Goal: Information Seeking & Learning: Find specific fact

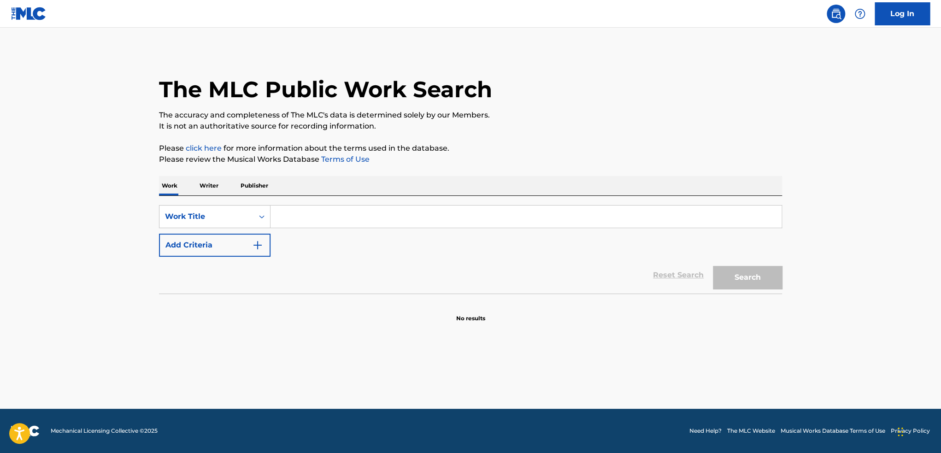
click at [326, 209] on input "Search Form" at bounding box center [526, 217] width 511 height 22
type input "atmosfera"
click at [713, 266] on button "Search" at bounding box center [747, 277] width 69 height 23
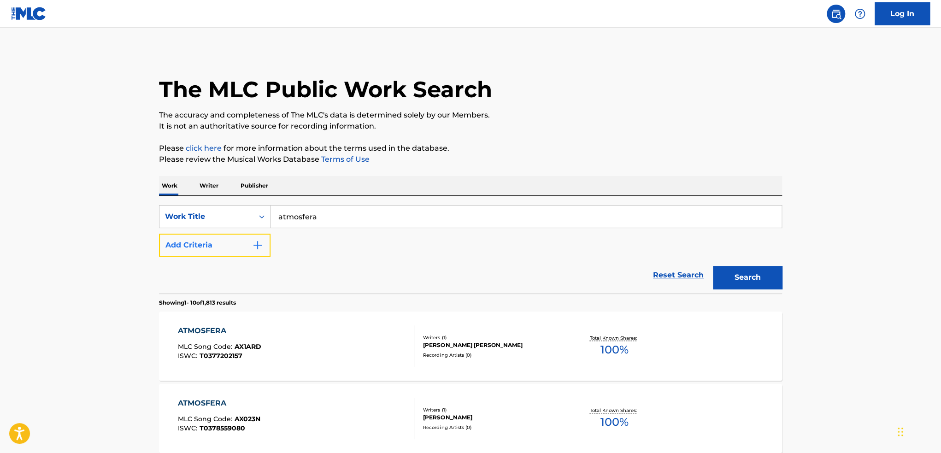
click at [224, 250] on button "Add Criteria" at bounding box center [215, 245] width 112 height 23
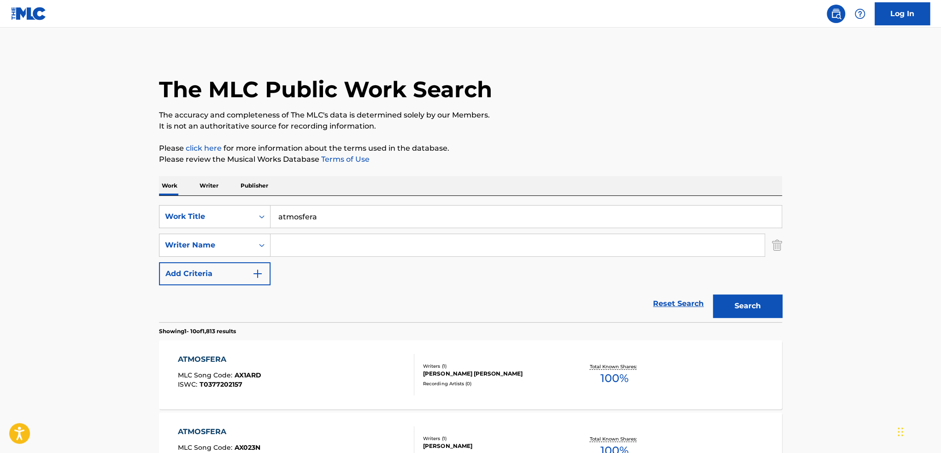
click at [315, 253] on input "Search Form" at bounding box center [518, 245] width 494 height 22
type input "matheus"
click at [713, 295] on button "Search" at bounding box center [747, 306] width 69 height 23
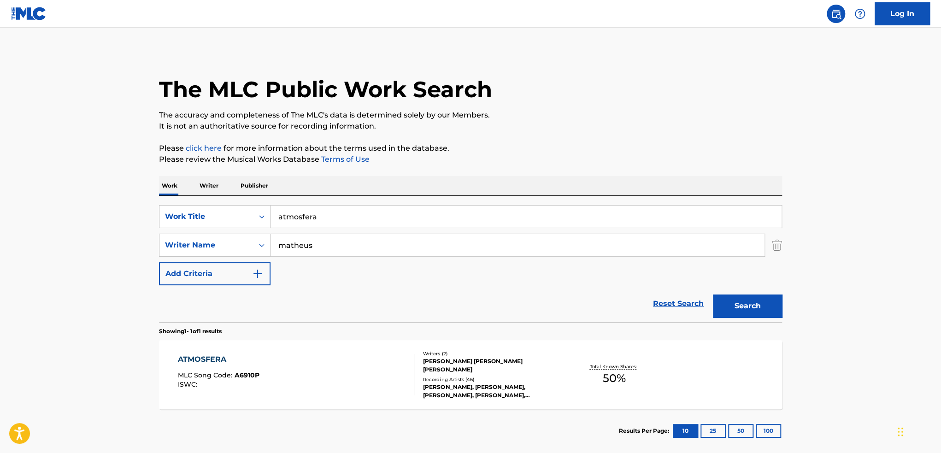
click at [500, 380] on div "Recording Artists ( 46 )" at bounding box center [492, 379] width 139 height 7
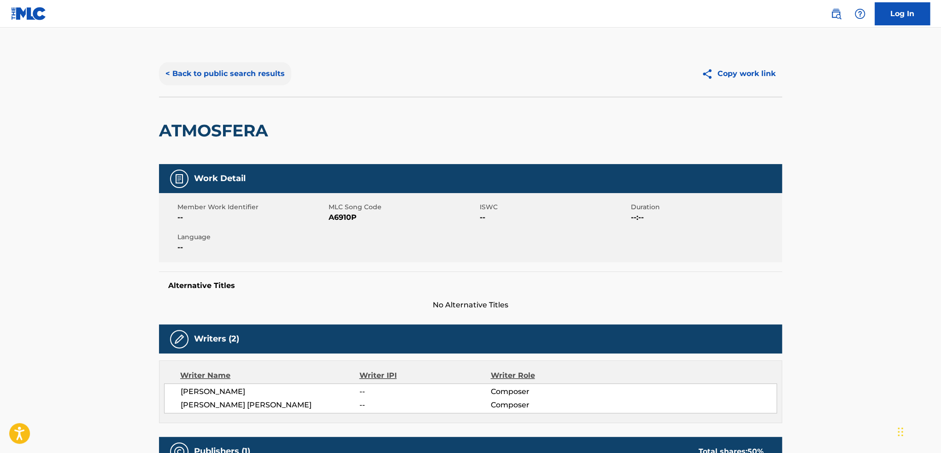
click at [256, 79] on button "< Back to public search results" at bounding box center [225, 73] width 132 height 23
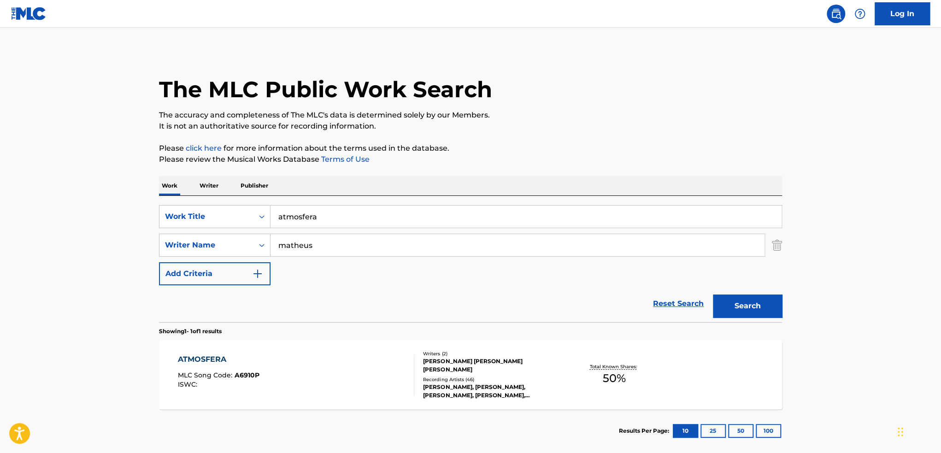
click at [343, 216] on input "atmosfera" at bounding box center [526, 217] width 511 height 22
click at [541, 218] on input "atmosfera" at bounding box center [526, 217] width 511 height 22
type input "a"
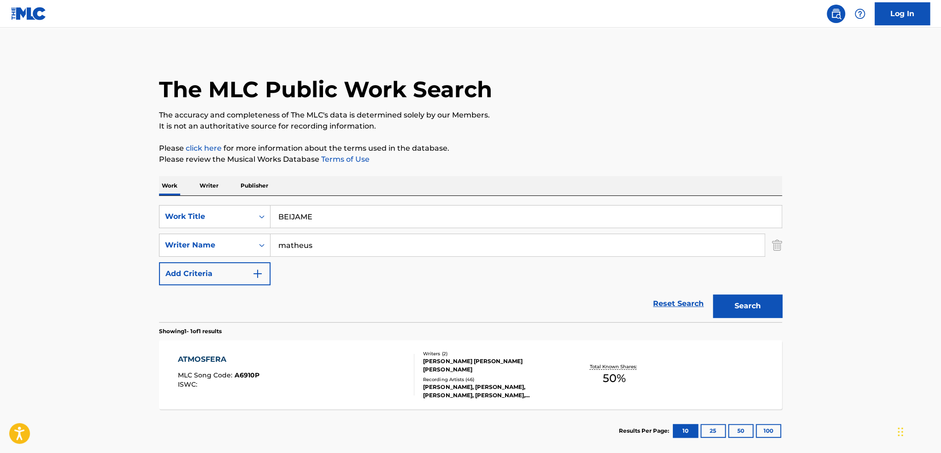
type input "BEIJAME"
click at [713, 295] on button "Search" at bounding box center [747, 306] width 69 height 23
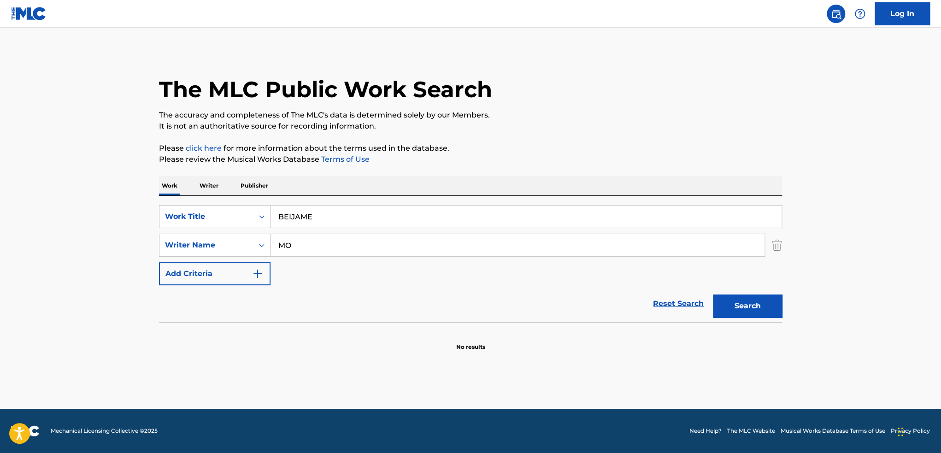
type input "M"
click at [713, 295] on button "Search" at bounding box center [747, 306] width 69 height 23
click at [749, 305] on button "Search" at bounding box center [747, 306] width 69 height 23
click at [624, 248] on input "[PERSON_NAME]" at bounding box center [518, 245] width 494 height 22
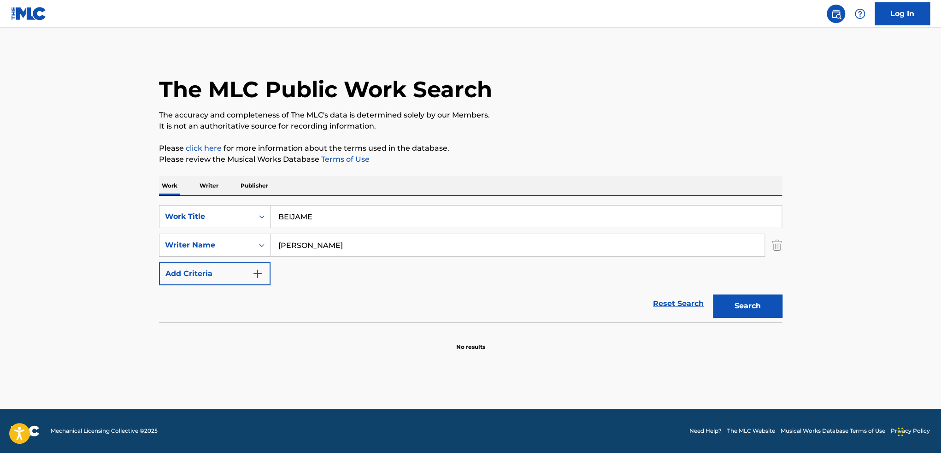
click at [624, 248] on input "[PERSON_NAME]" at bounding box center [518, 245] width 494 height 22
type input "\"
type input "[PERSON_NAME]"
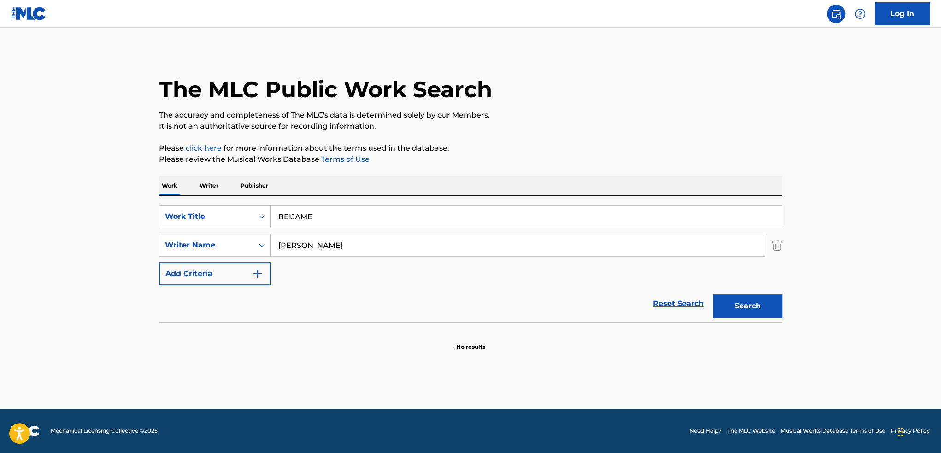
click at [713, 295] on button "Search" at bounding box center [747, 306] width 69 height 23
click at [324, 216] on input "BEIJAME" at bounding box center [526, 217] width 511 height 22
click at [577, 216] on input "BESAME MUCHP" at bounding box center [526, 217] width 511 height 22
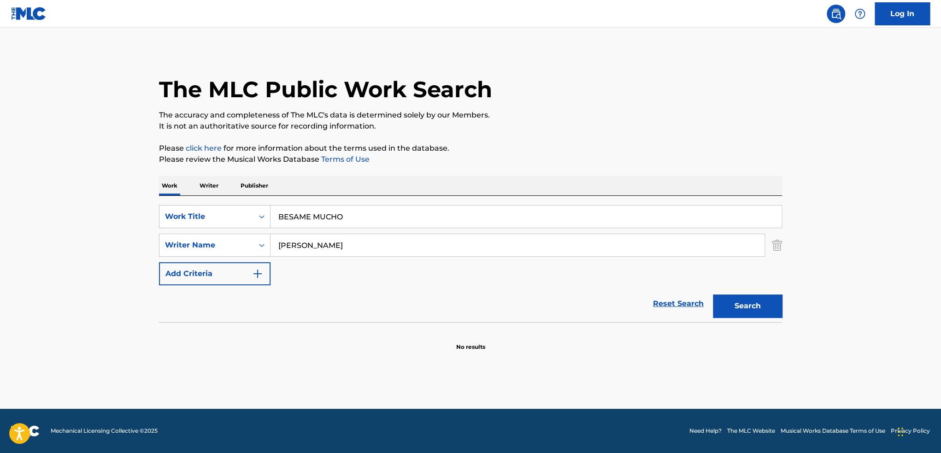
type input "BESAME MUCHO"
type input "\"
type input "[PERSON_NAME]"
click at [713, 295] on button "Search" at bounding box center [747, 306] width 69 height 23
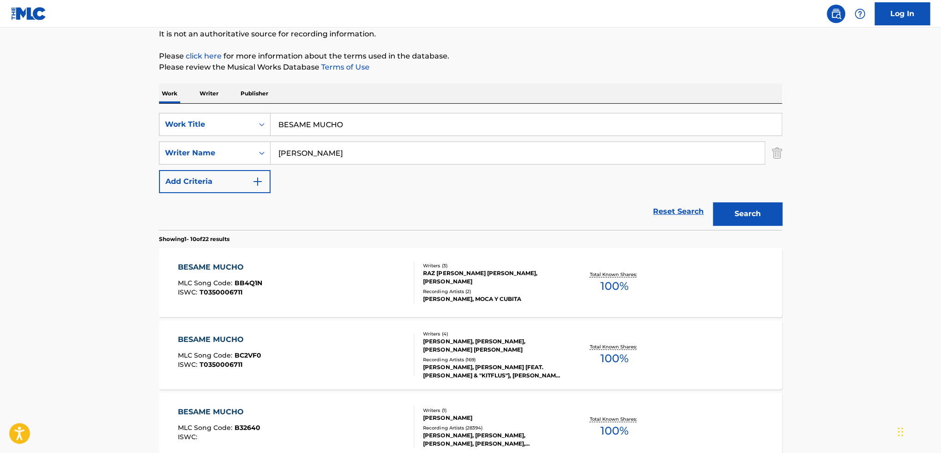
scroll to position [184, 0]
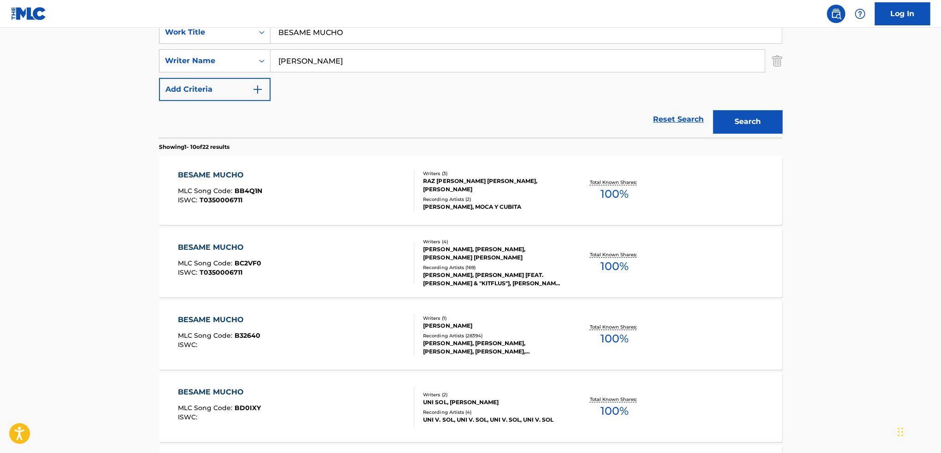
click at [532, 324] on div "[PERSON_NAME]" at bounding box center [492, 326] width 139 height 8
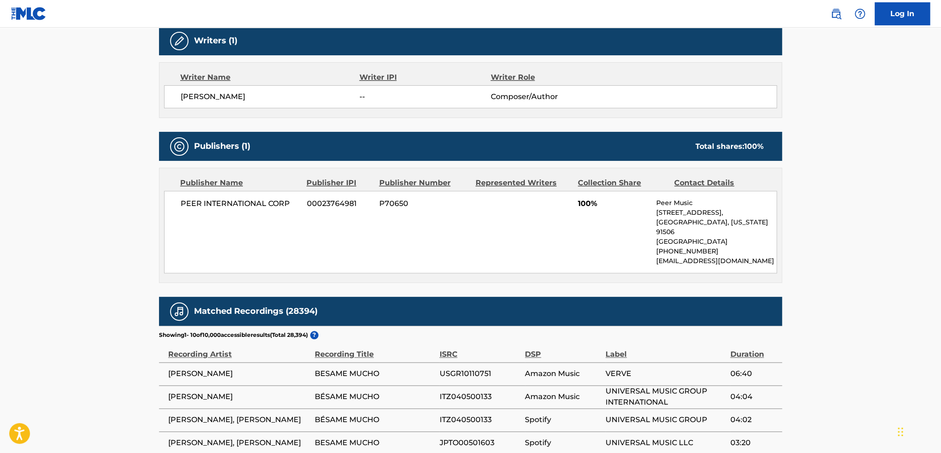
scroll to position [138, 0]
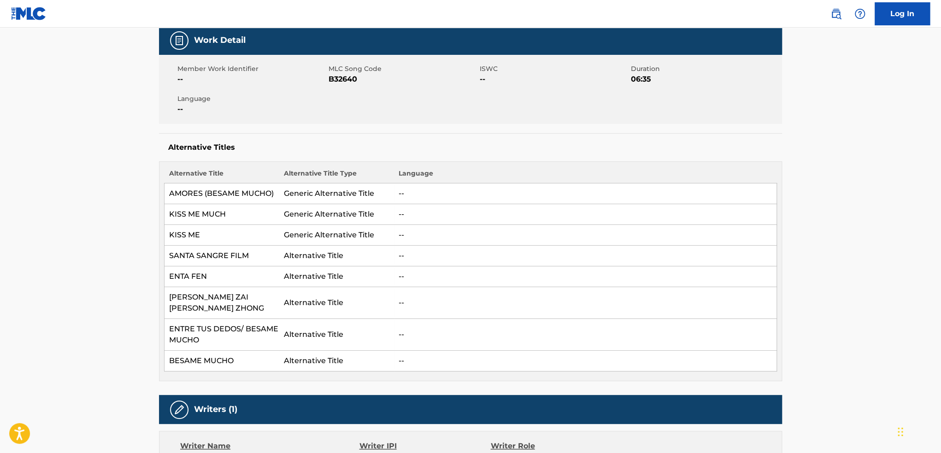
click at [342, 79] on span "B32640" at bounding box center [403, 79] width 149 height 11
copy span "B32640"
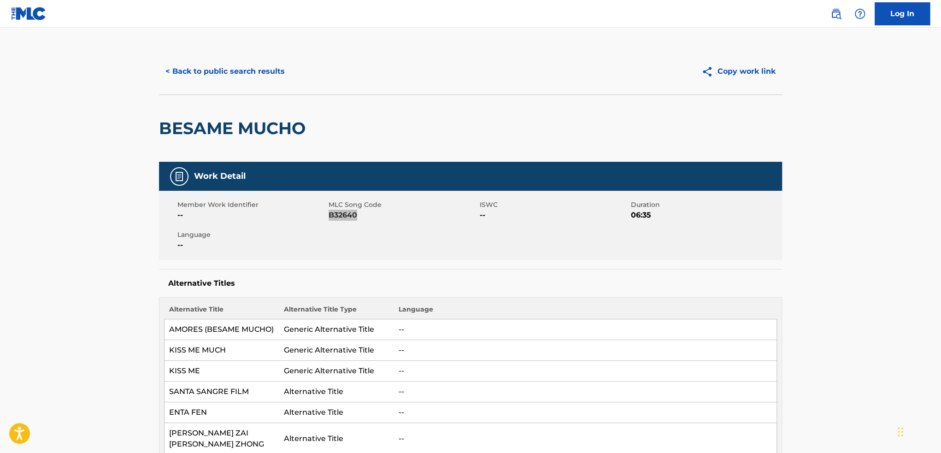
scroll to position [0, 0]
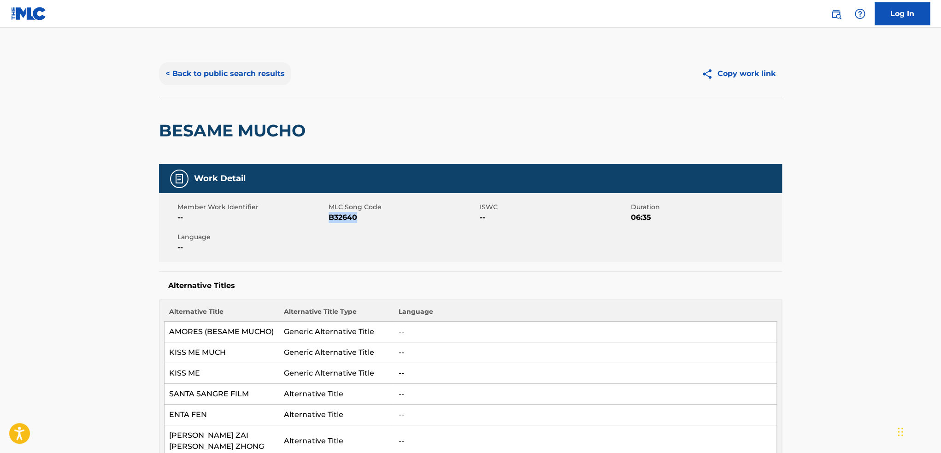
click at [181, 67] on button "< Back to public search results" at bounding box center [225, 73] width 132 height 23
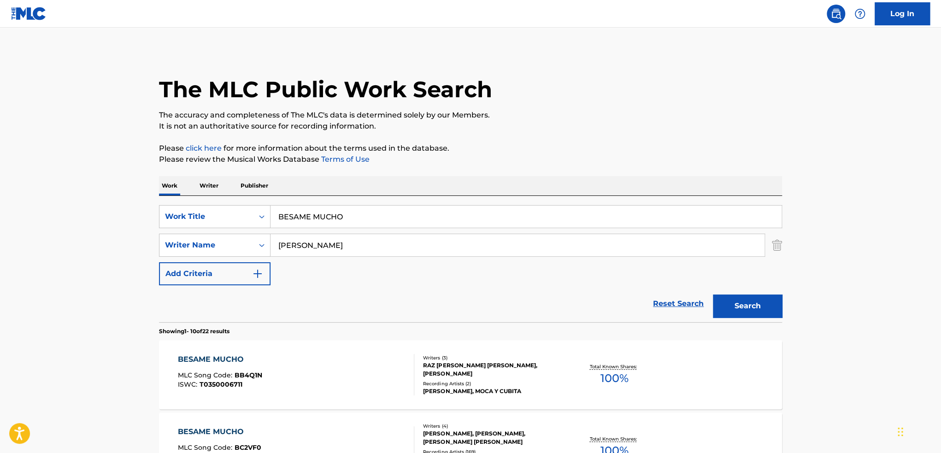
click at [350, 221] on input "BESAME MUCHO" at bounding box center [526, 217] width 511 height 22
type input "ENSENAME A VIVIR"
click at [326, 251] on input "Search Form" at bounding box center [518, 245] width 494 height 22
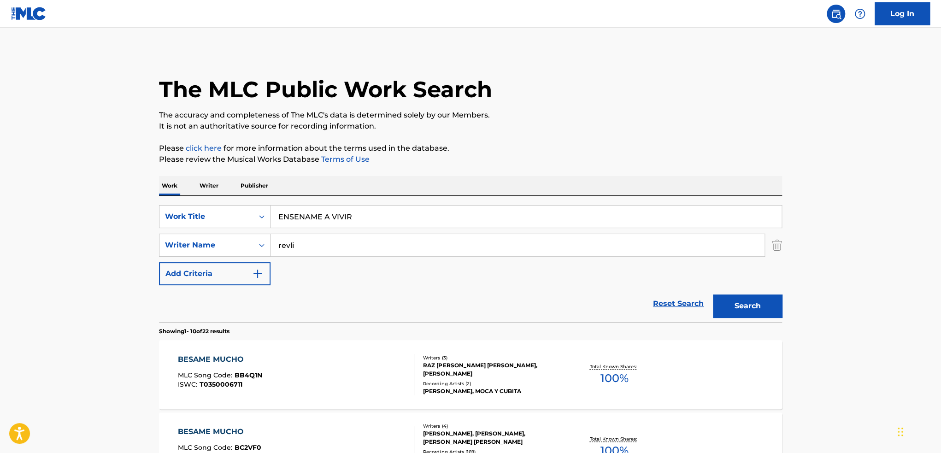
type input "revli"
click at [713, 295] on button "Search" at bounding box center [747, 306] width 69 height 23
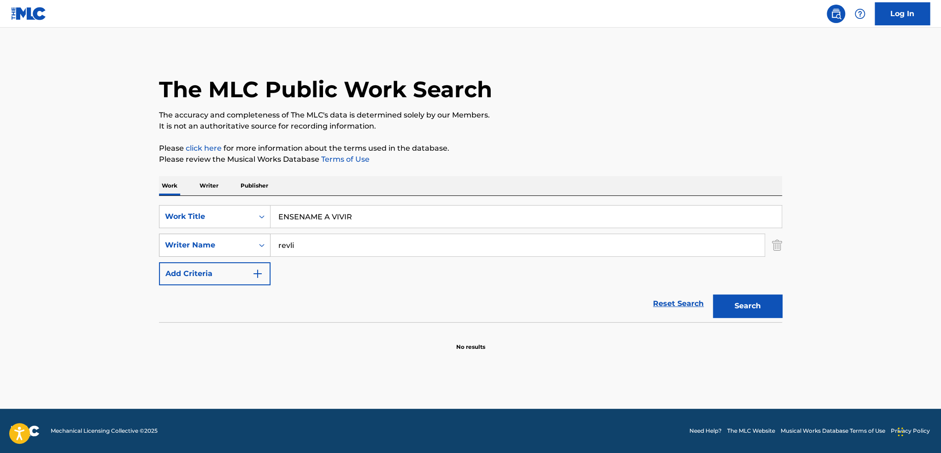
drag, startPoint x: 326, startPoint y: 251, endPoint x: 269, endPoint y: 245, distance: 58.0
click at [269, 245] on div "SearchWithCriteria0eb249bf-2c92-4cd8-98de-2decd4dd6a51 Writer Name revli" at bounding box center [470, 245] width 623 height 23
type input "[PERSON_NAME]"
click at [713, 295] on button "Search" at bounding box center [747, 306] width 69 height 23
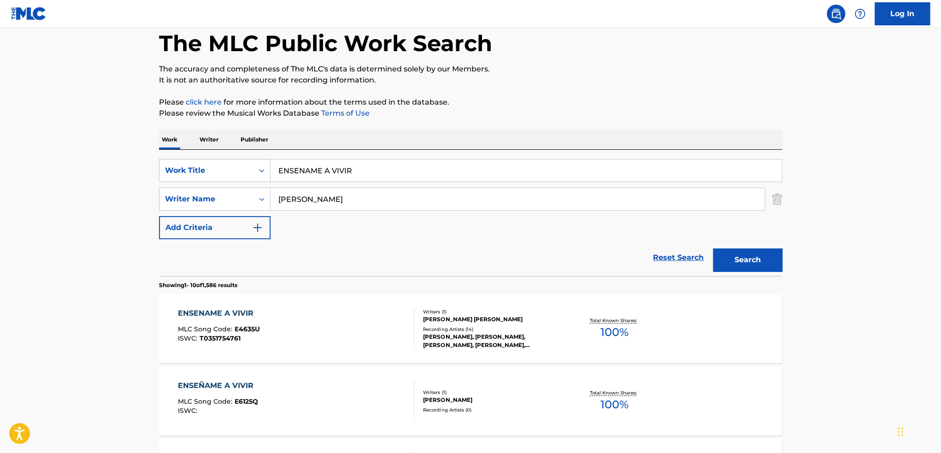
scroll to position [230, 0]
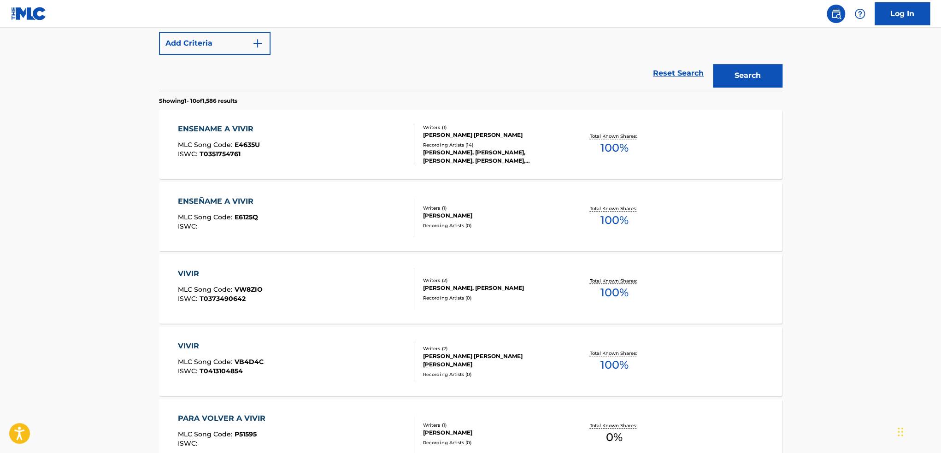
click at [549, 193] on div "ENSEÑAME A VIVIR MLC Song Code : E6125Q ISWC : Writers ( 1 ) [PERSON_NAME] Reco…" at bounding box center [470, 216] width 623 height 69
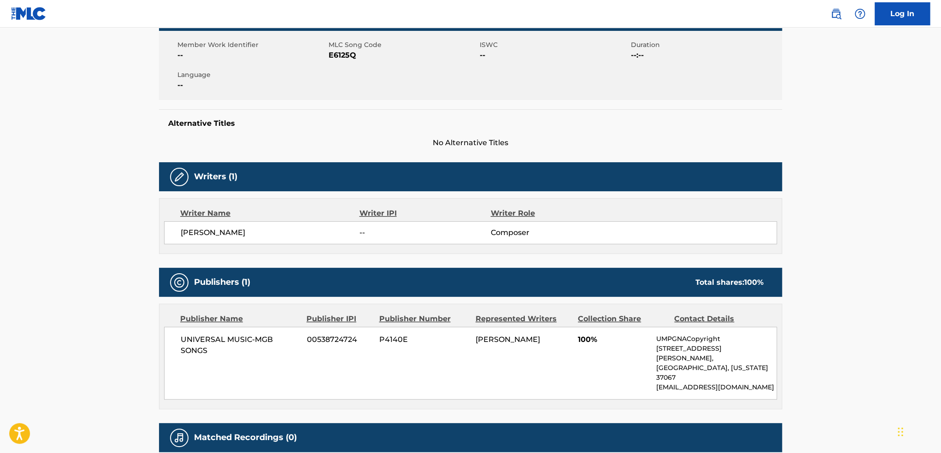
scroll to position [184, 0]
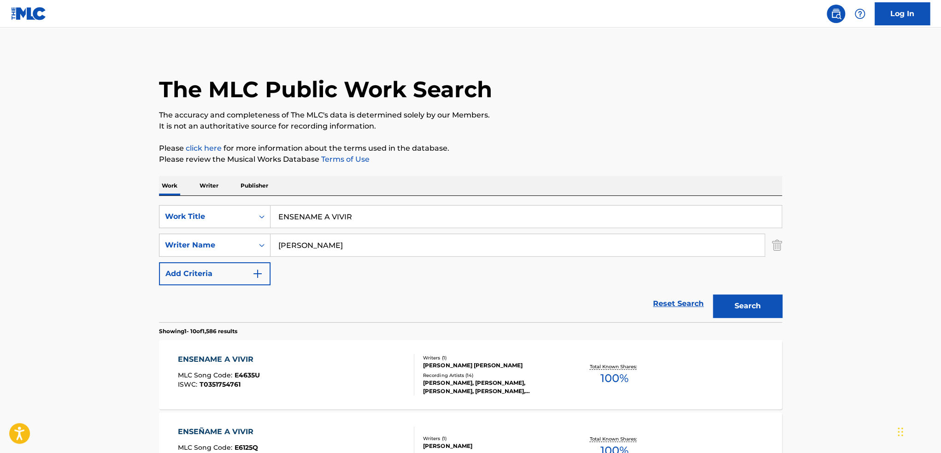
click at [552, 383] on div "[PERSON_NAME], [PERSON_NAME], [PERSON_NAME], [PERSON_NAME], [PERSON_NAME]" at bounding box center [492, 387] width 139 height 17
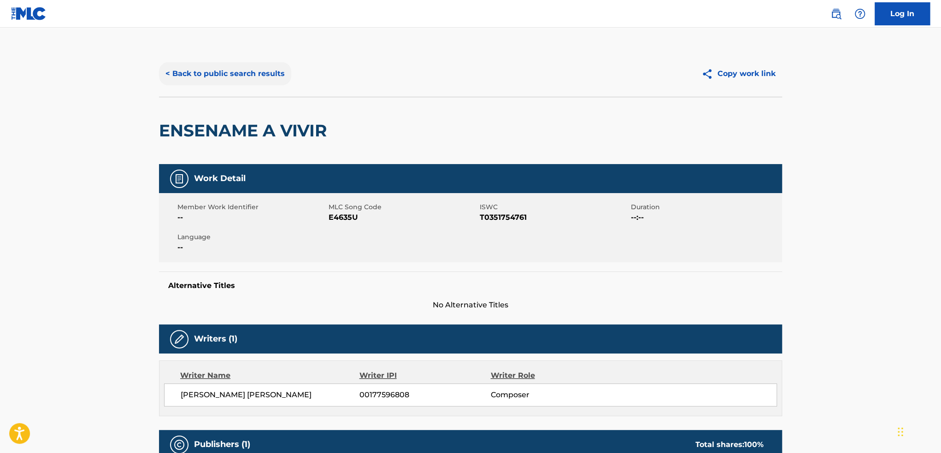
click at [253, 81] on button "< Back to public search results" at bounding box center [225, 73] width 132 height 23
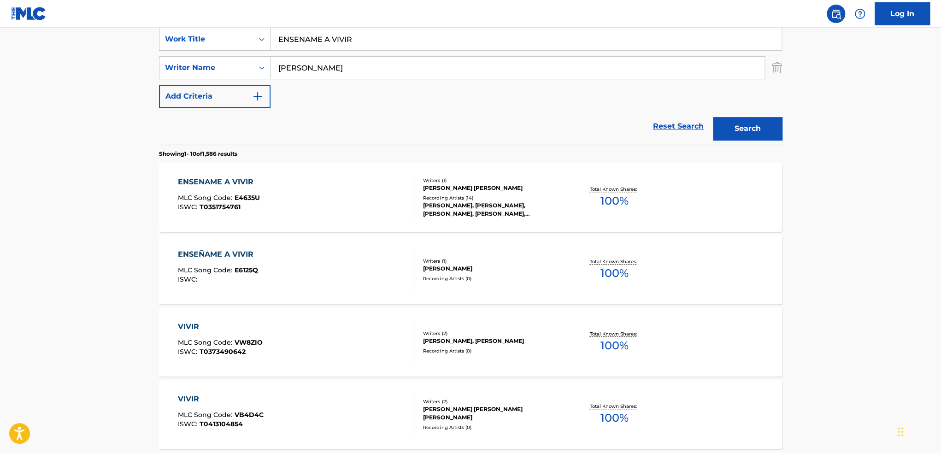
scroll to position [230, 0]
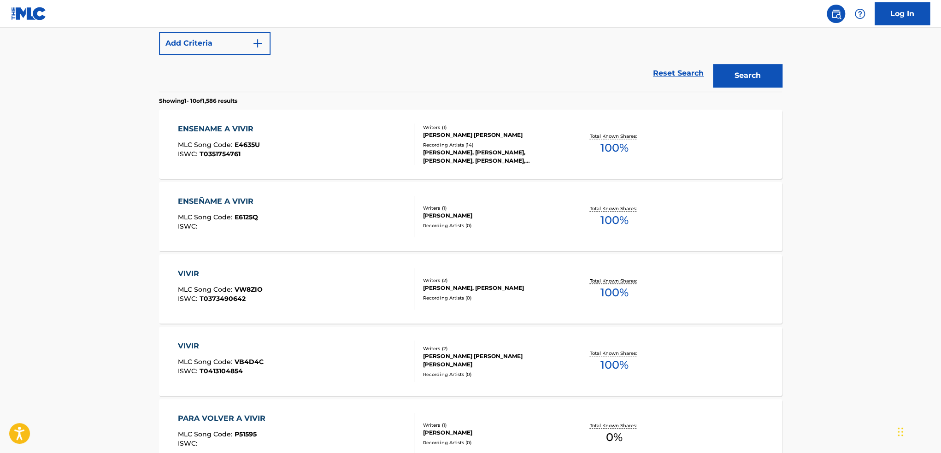
click at [531, 217] on div "[PERSON_NAME]" at bounding box center [492, 216] width 139 height 8
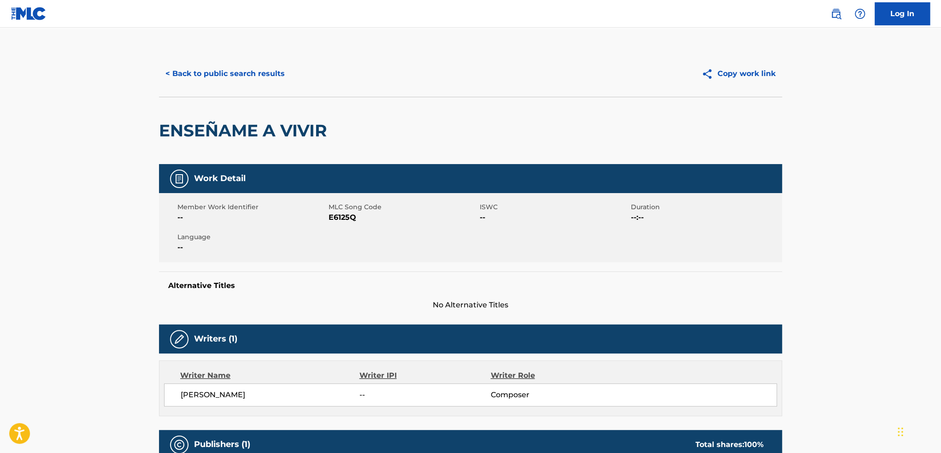
click at [336, 215] on span "E6125Q" at bounding box center [403, 217] width 149 height 11
copy span "E6125Q"
click at [249, 77] on button "< Back to public search results" at bounding box center [225, 73] width 132 height 23
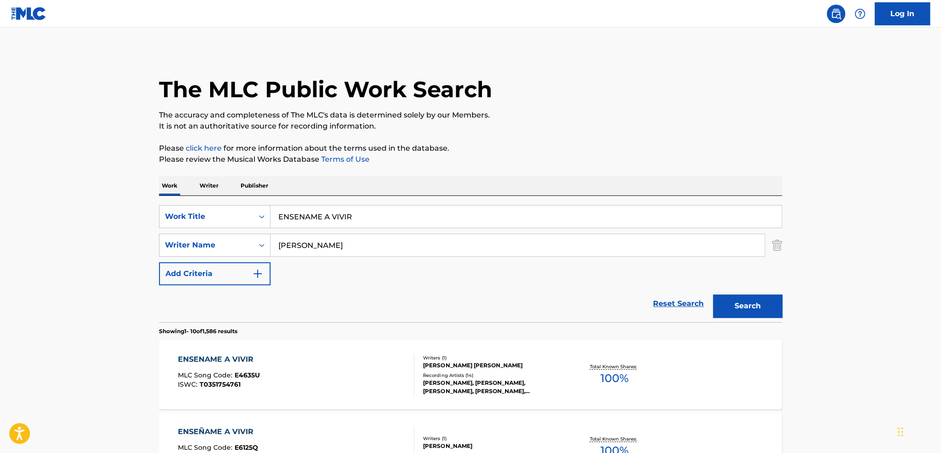
click at [384, 211] on input "ENSENAME A VIVIR" at bounding box center [526, 217] width 511 height 22
type input "EQUIVOCADAS"
click at [311, 245] on input "[PERSON_NAME]" at bounding box center [518, 245] width 494 height 22
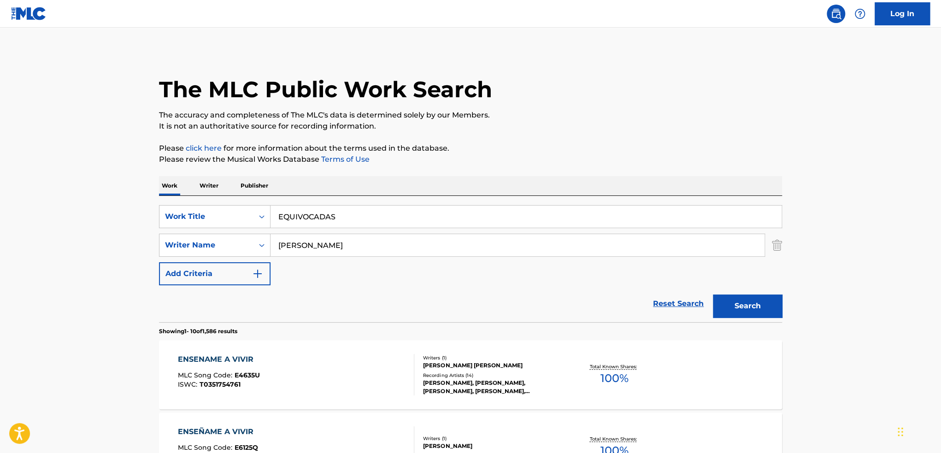
click at [311, 245] on input "[PERSON_NAME]" at bounding box center [518, 245] width 494 height 22
click at [352, 251] on input "Search Form" at bounding box center [518, 245] width 494 height 22
click at [713, 295] on button "Search" at bounding box center [747, 306] width 69 height 23
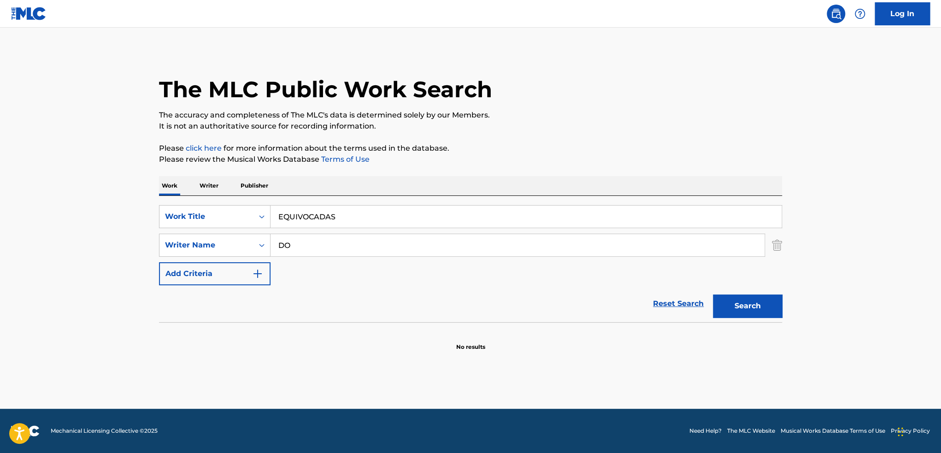
type input "D"
click at [713, 295] on button "Search" at bounding box center [747, 306] width 69 height 23
type input "B"
click at [424, 216] on input "EQUIVOCADAS" at bounding box center [526, 217] width 511 height 22
type input "EQUIVOCADA"
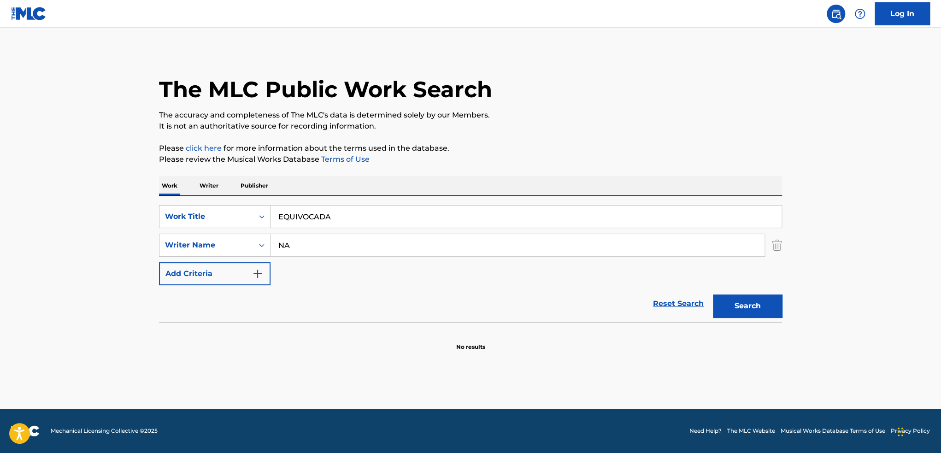
type input "N"
type input "MARIO"
click at [713, 295] on button "Search" at bounding box center [747, 306] width 69 height 23
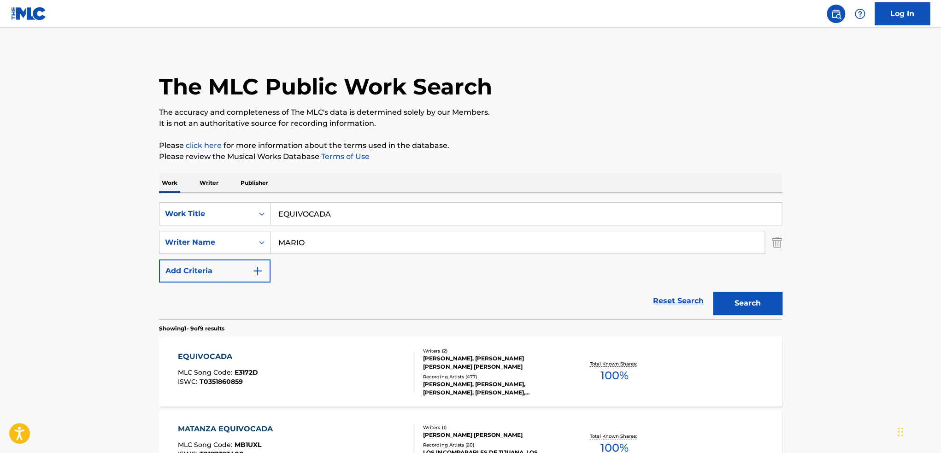
scroll to position [184, 0]
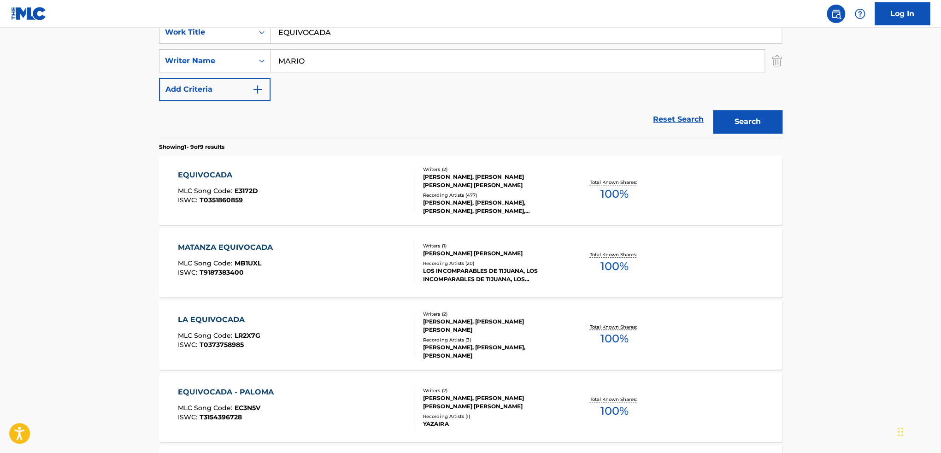
click at [494, 189] on div "[PERSON_NAME], [PERSON_NAME] [PERSON_NAME] [PERSON_NAME]" at bounding box center [492, 181] width 139 height 17
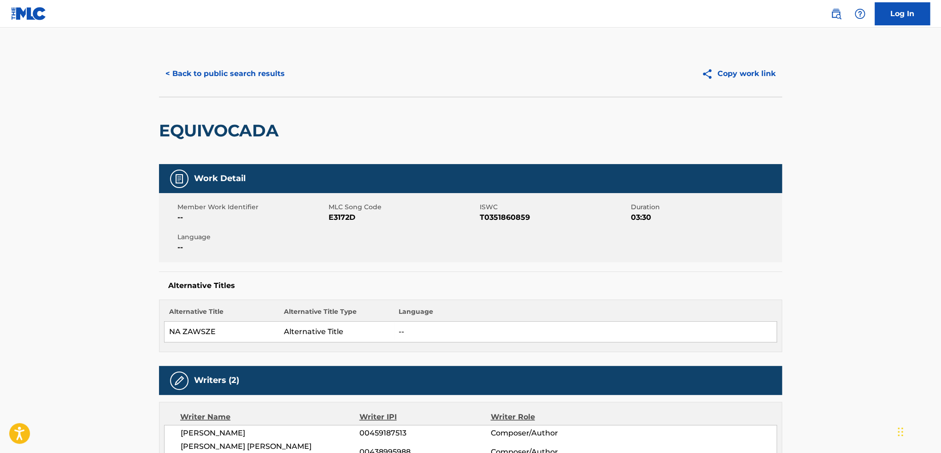
click at [242, 56] on div "< Back to public search results Copy work link" at bounding box center [470, 74] width 623 height 46
click at [240, 62] on button "< Back to public search results" at bounding box center [225, 73] width 132 height 23
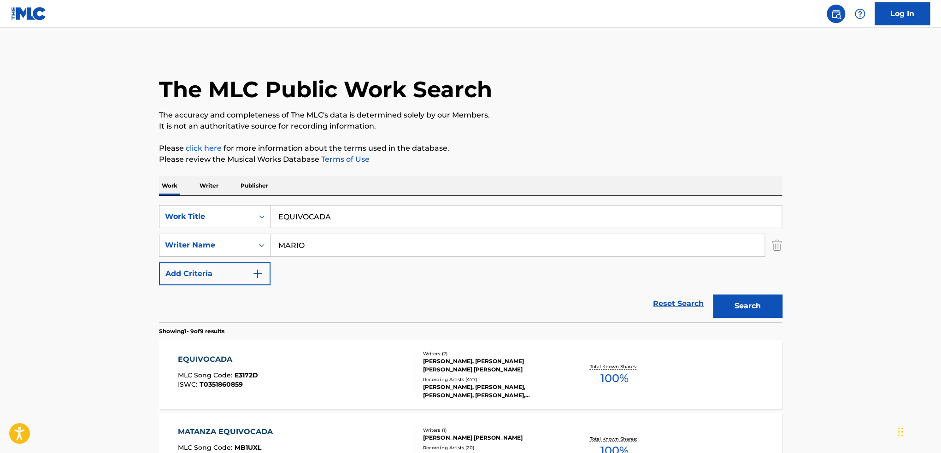
click at [323, 218] on input "EQUIVOCADA" at bounding box center [526, 217] width 511 height 22
type input "estou apaixonado"
click at [336, 254] on input "Search Form" at bounding box center [518, 245] width 494 height 22
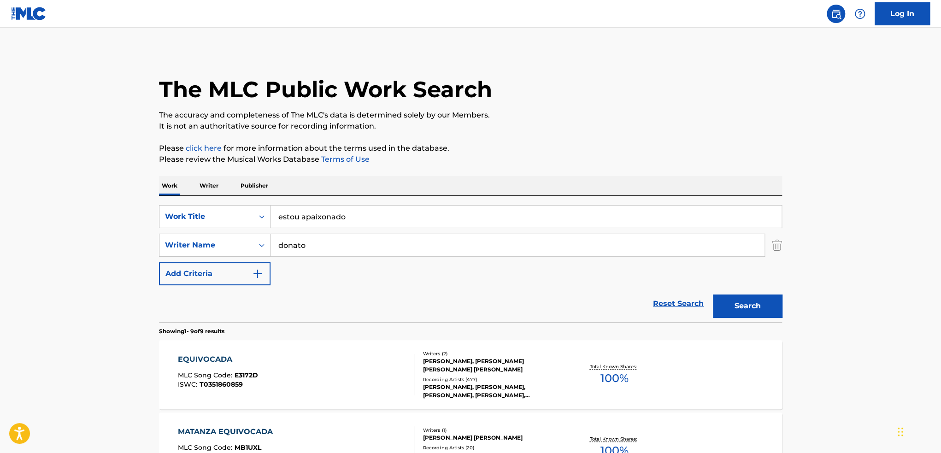
type input "donato"
click at [713, 295] on button "Search" at bounding box center [747, 306] width 69 height 23
click at [530, 368] on div "[PERSON_NAME], [PERSON_NAME], [PERSON_NAME] [PERSON_NAME]" at bounding box center [492, 365] width 139 height 17
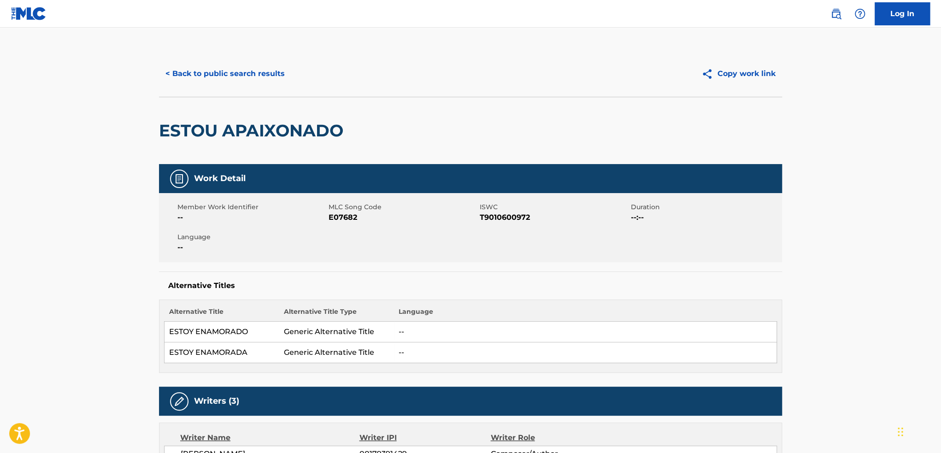
click at [341, 221] on span "E07682" at bounding box center [403, 217] width 149 height 11
copy span "E07682"
click at [274, 76] on button "< Back to public search results" at bounding box center [225, 73] width 132 height 23
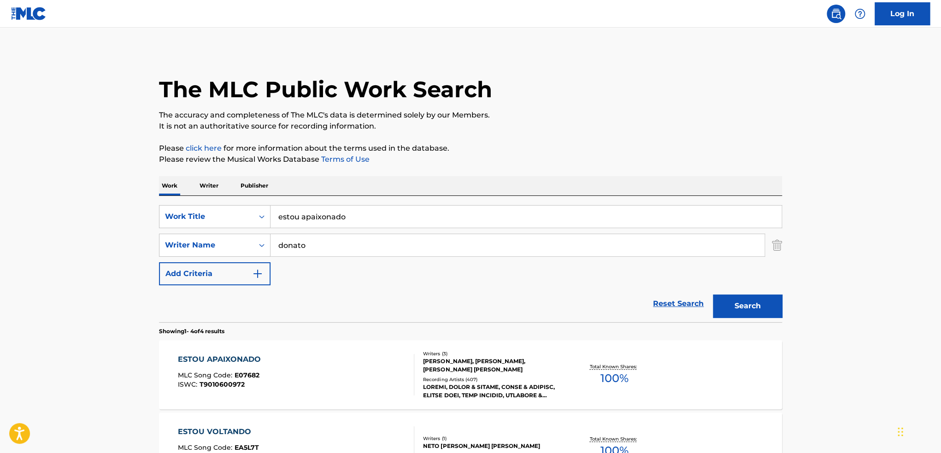
click at [388, 219] on input "estou apaixonado" at bounding box center [526, 217] width 511 height 22
type input "habitame siempre"
click at [713, 295] on button "Search" at bounding box center [747, 306] width 69 height 23
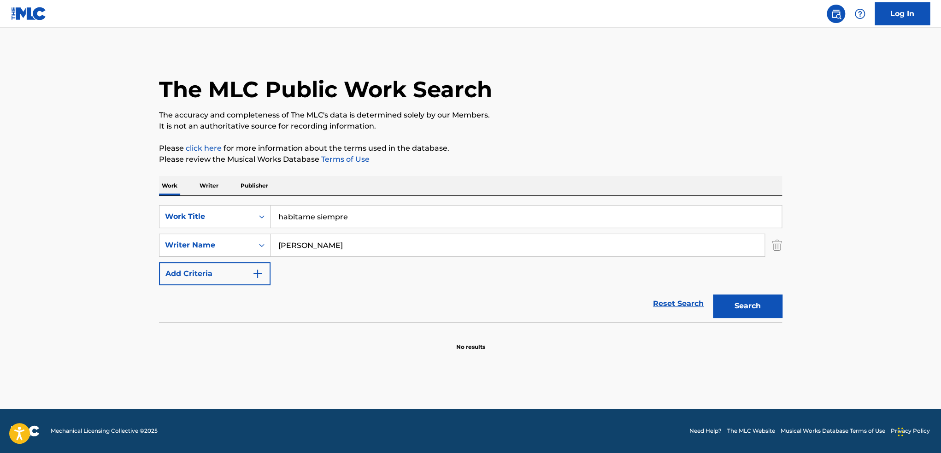
type input "[PERSON_NAME]"
click at [713, 295] on button "Search" at bounding box center [747, 306] width 69 height 23
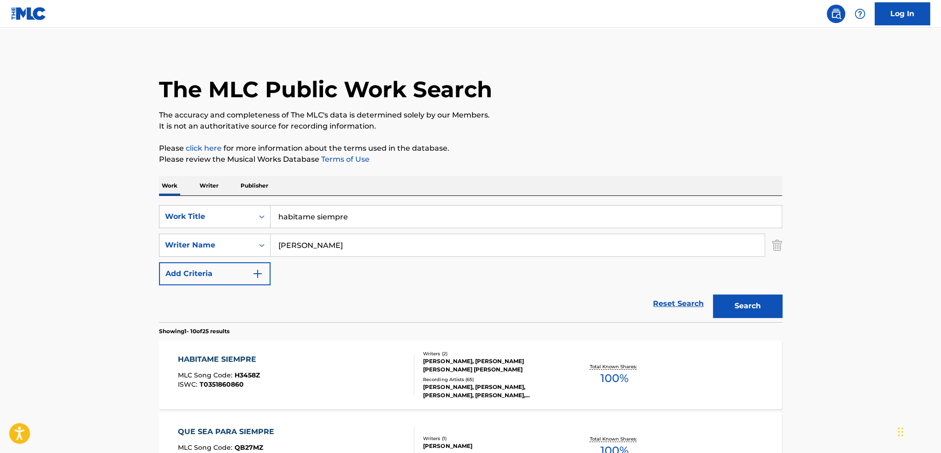
click at [566, 361] on div "Total Known Shares: 100 %" at bounding box center [614, 375] width 104 height 28
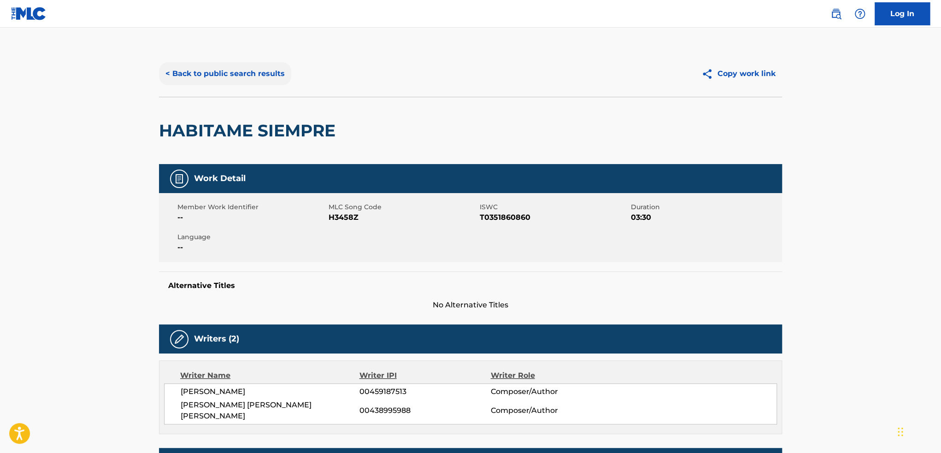
click at [217, 73] on button "< Back to public search results" at bounding box center [225, 73] width 132 height 23
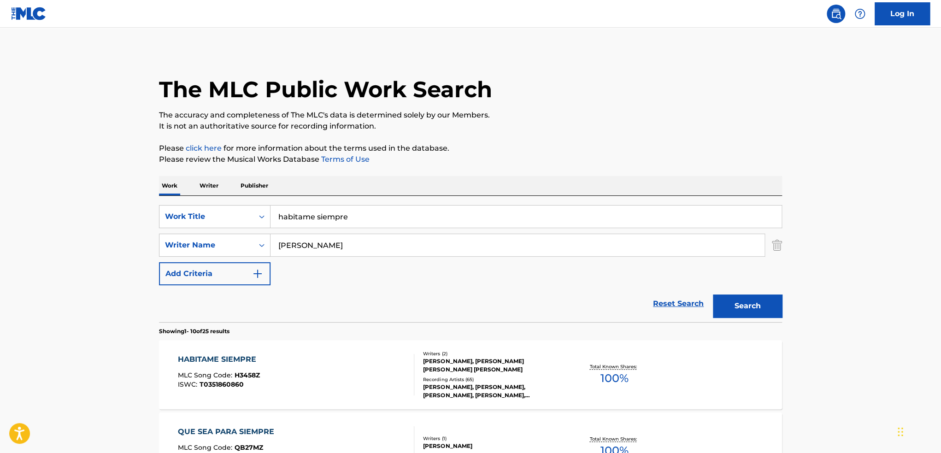
click at [369, 206] on input "habitame siempre" at bounding box center [526, 217] width 511 height 22
type input "manias"
type input "[PERSON_NAME]"
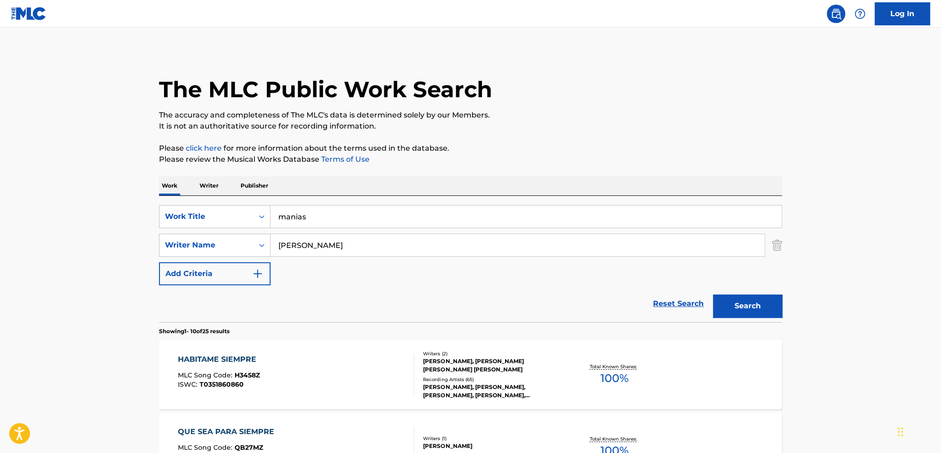
click at [713, 295] on button "Search" at bounding box center [747, 306] width 69 height 23
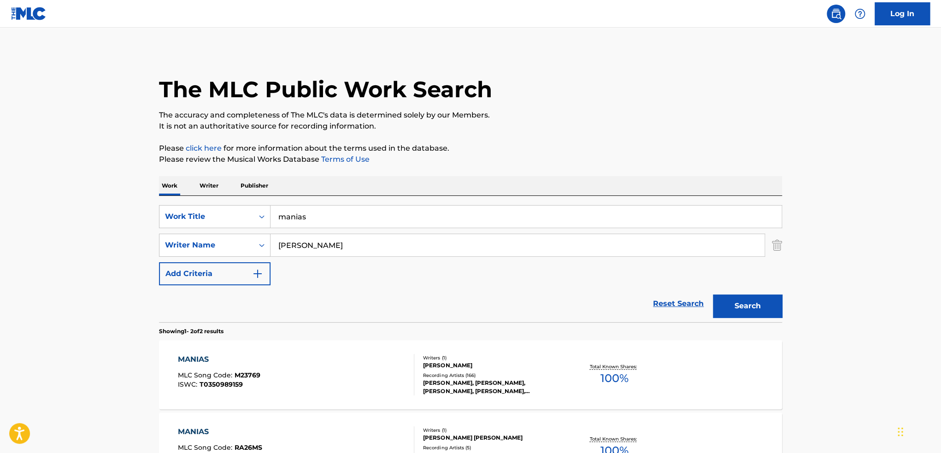
click at [567, 377] on div "Total Known Shares: 100 %" at bounding box center [614, 375] width 104 height 28
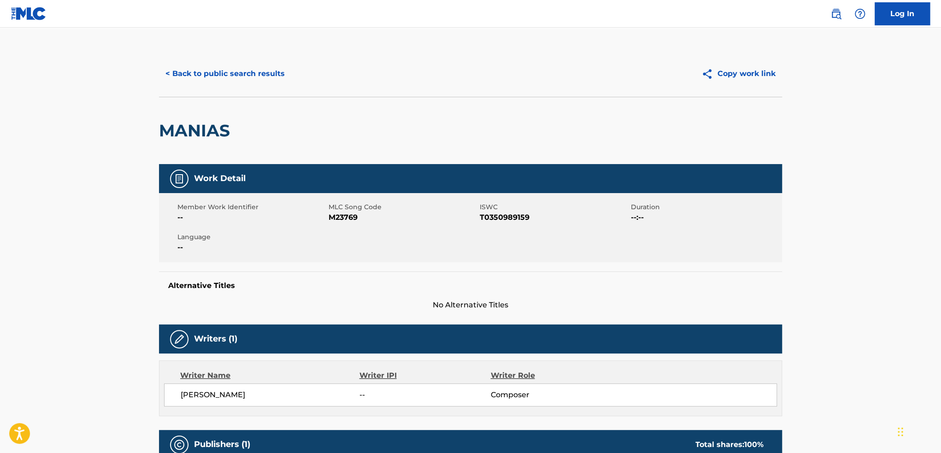
click at [375, 59] on div "< Back to public search results Copy work link" at bounding box center [470, 74] width 623 height 46
click at [280, 78] on button "< Back to public search results" at bounding box center [225, 73] width 132 height 23
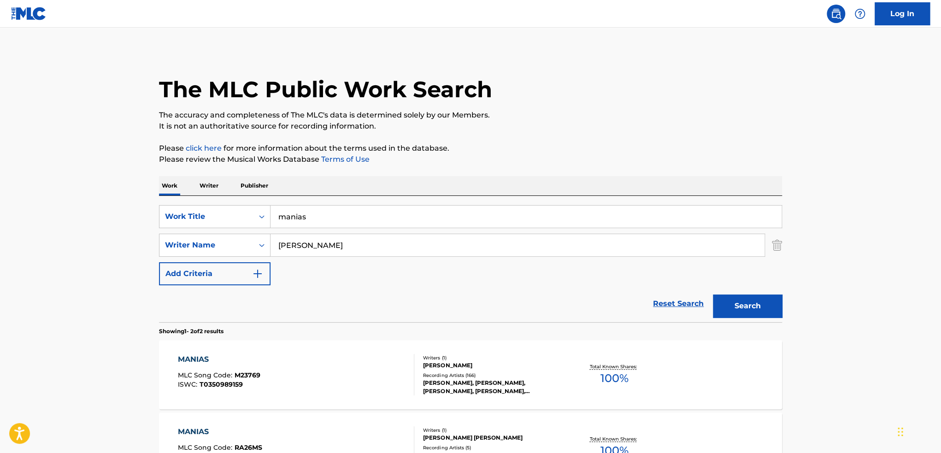
click at [372, 215] on input "manias" at bounding box center [526, 217] width 511 height 22
click at [372, 214] on input "manias" at bounding box center [526, 217] width 511 height 22
type input "[PERSON_NAME] la del barrio"
click at [395, 239] on input "Search Form" at bounding box center [518, 245] width 494 height 22
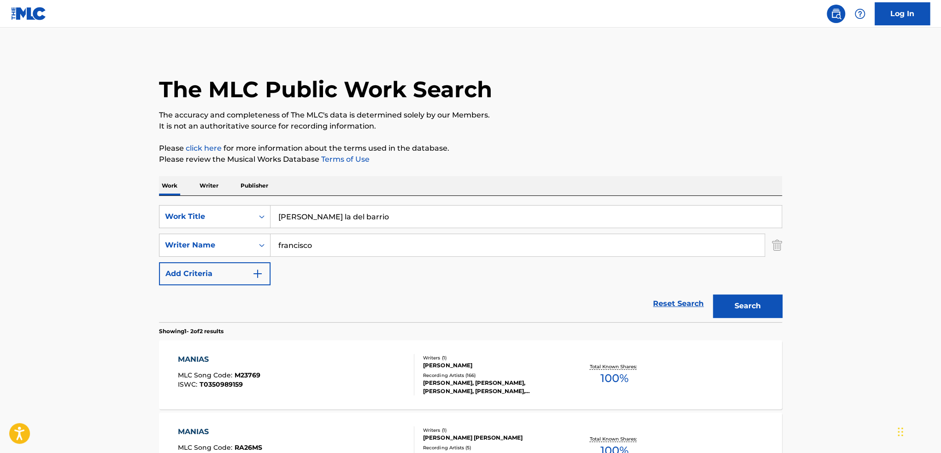
click at [713, 295] on button "Search" at bounding box center [747, 306] width 69 height 23
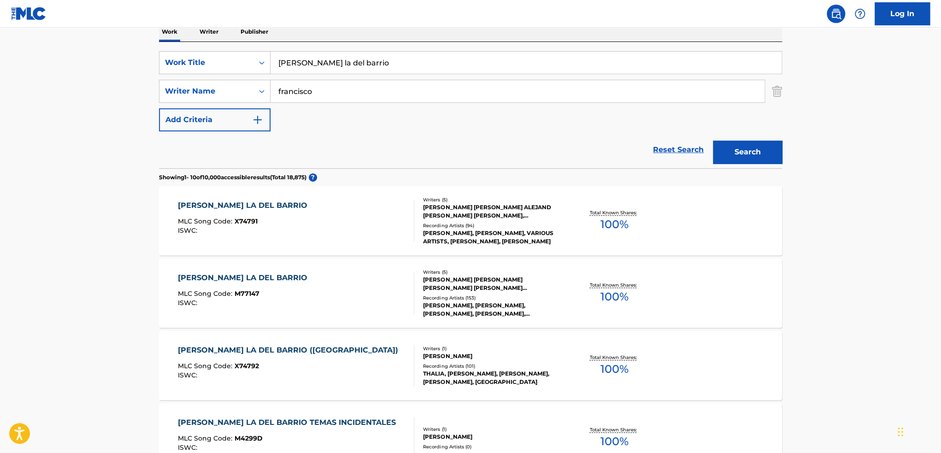
scroll to position [46, 0]
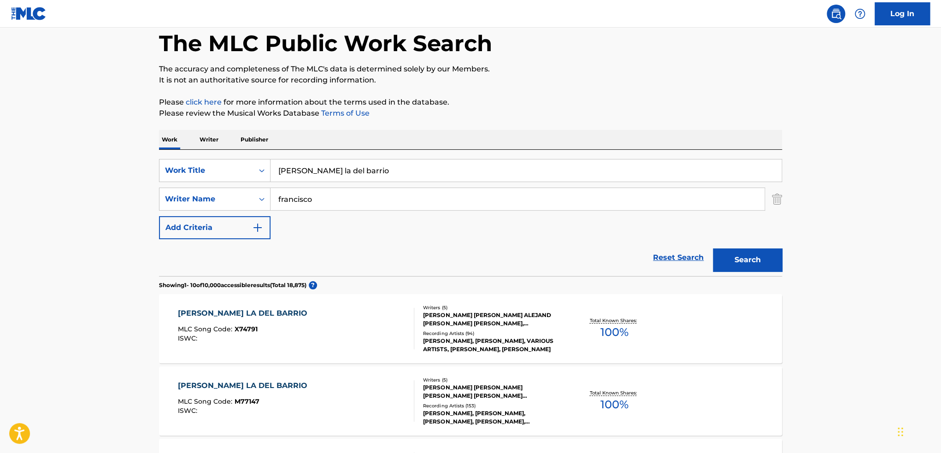
click at [339, 199] on input "francisco" at bounding box center [518, 199] width 494 height 22
click at [713, 248] on button "Search" at bounding box center [747, 259] width 69 height 23
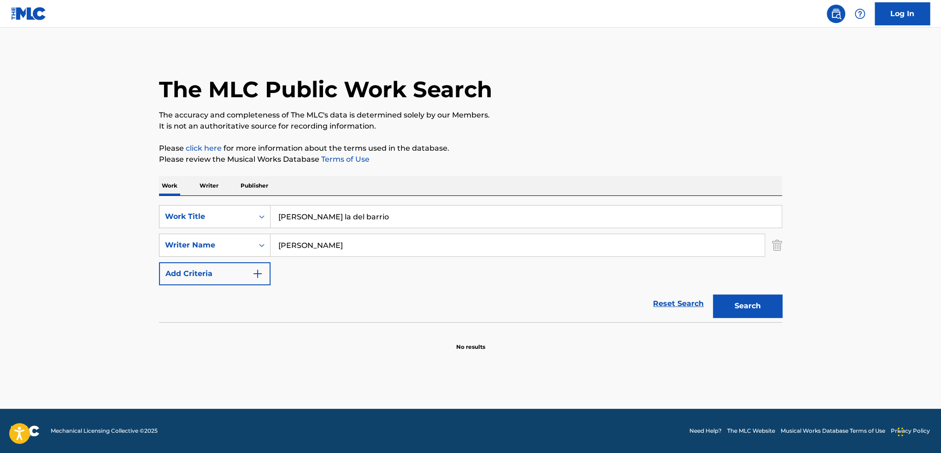
click at [333, 248] on input "[PERSON_NAME]" at bounding box center [518, 245] width 494 height 22
type input "[PERSON_NAME]"
click at [713, 295] on button "Search" at bounding box center [747, 306] width 69 height 23
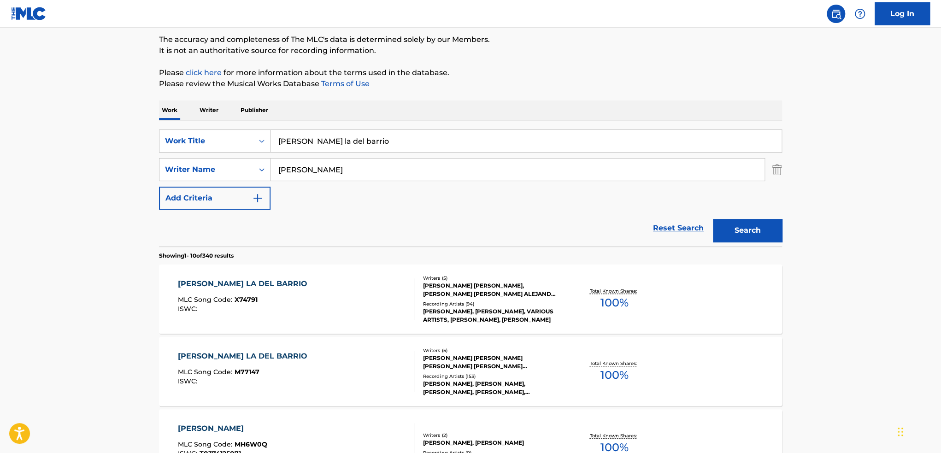
scroll to position [92, 0]
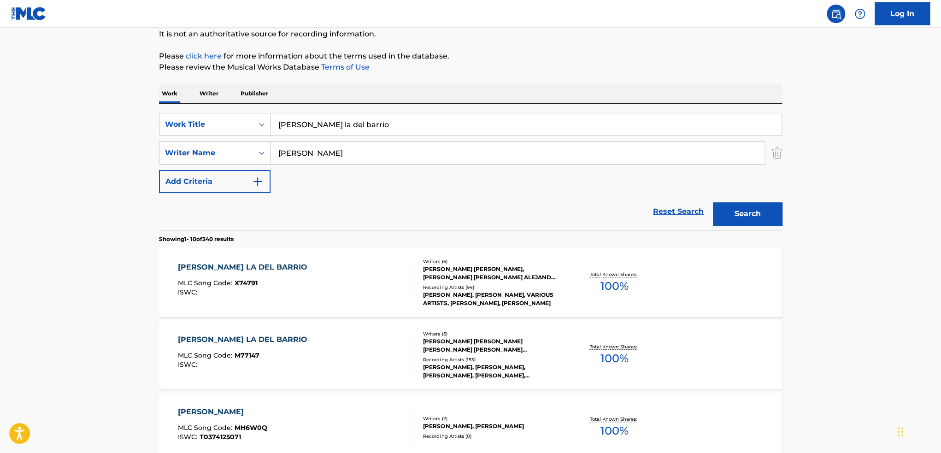
click at [677, 300] on div "[PERSON_NAME] LA DEL BARRIO MLC Song Code : X74791 ISWC : Writers ( 5 ) [PERSON…" at bounding box center [470, 282] width 623 height 69
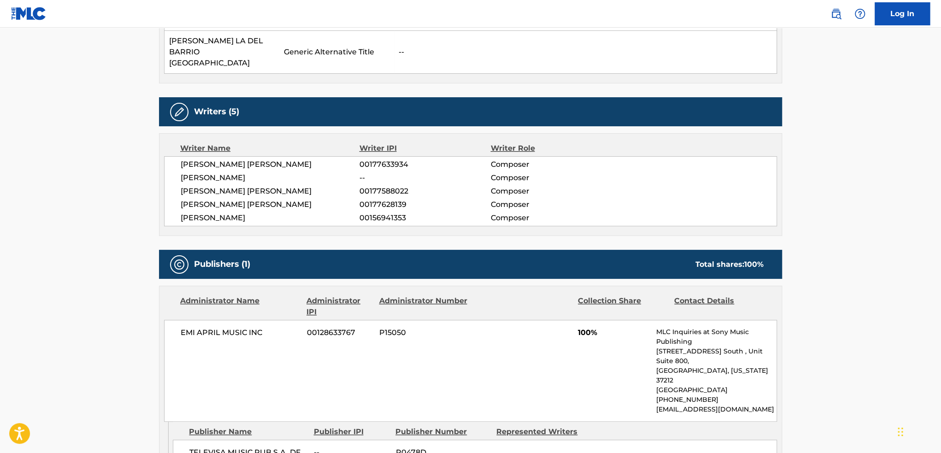
scroll to position [369, 0]
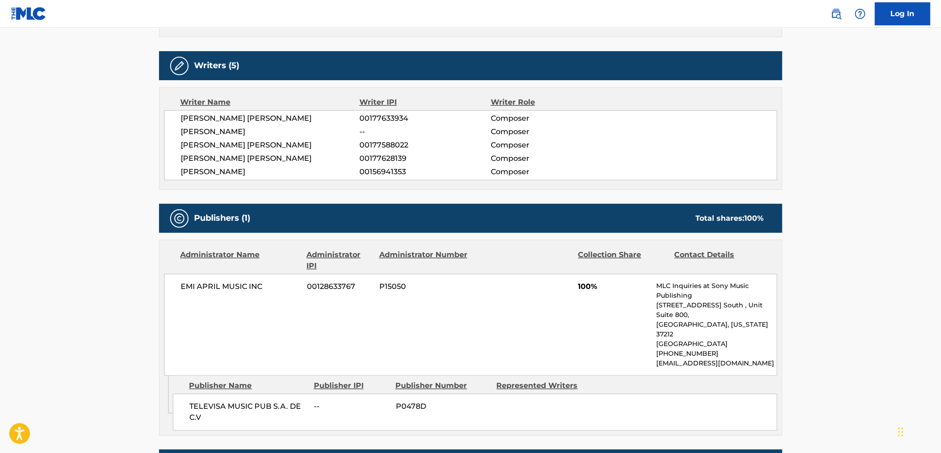
drag, startPoint x: 243, startPoint y: 124, endPoint x: 320, endPoint y: 130, distance: 76.7
click at [320, 130] on div "[PERSON_NAME] [PERSON_NAME] 00177633934 Composer [PERSON_NAME] -- Composer [PER…" at bounding box center [470, 145] width 613 height 70
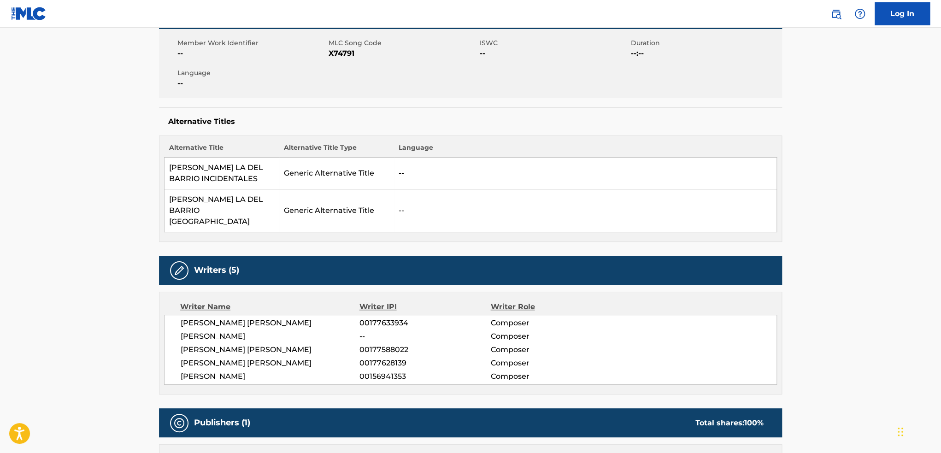
scroll to position [0, 0]
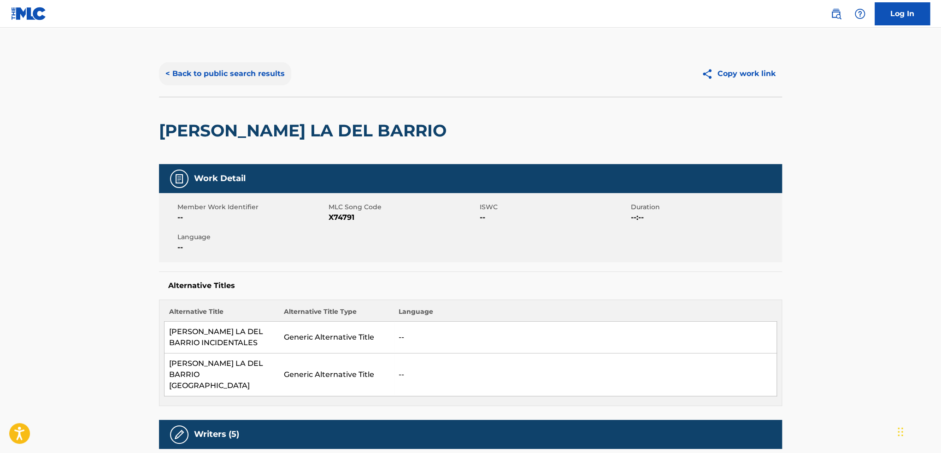
click at [200, 73] on button "< Back to public search results" at bounding box center [225, 73] width 132 height 23
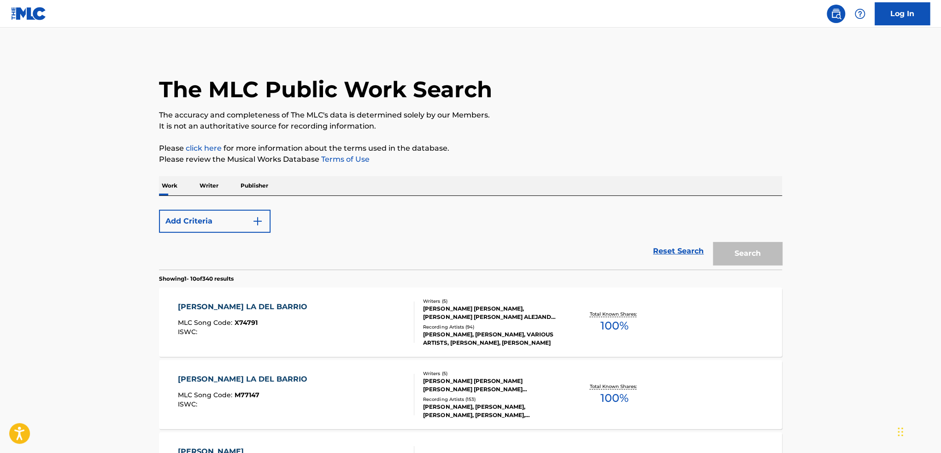
scroll to position [92, 0]
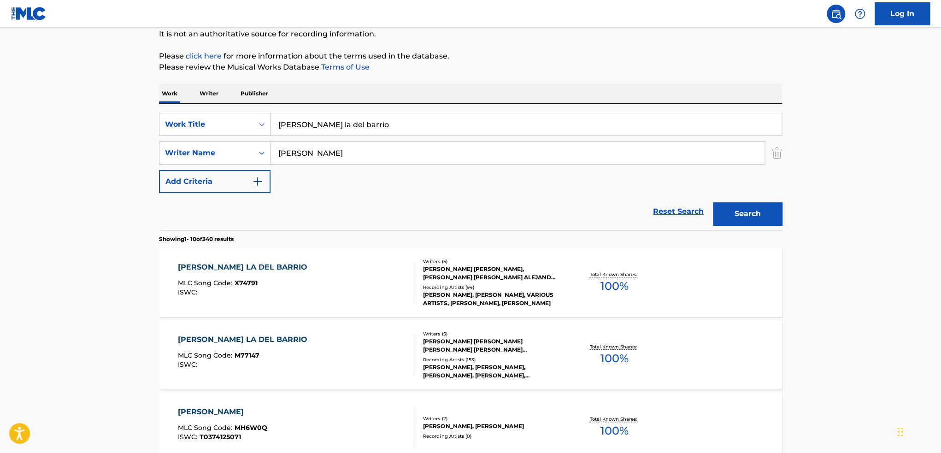
click at [369, 128] on input "[PERSON_NAME] la del barrio" at bounding box center [526, 124] width 511 height 22
type input "mujeres"
type input "[PERSON_NAME]"
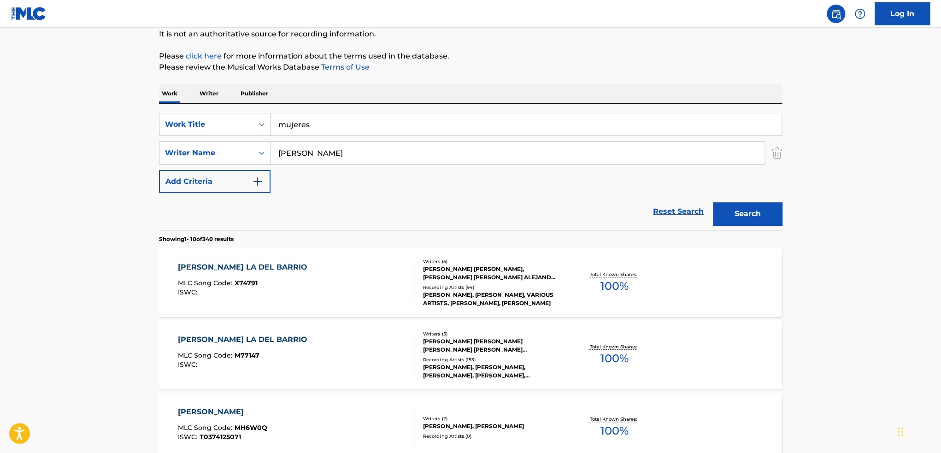
click at [713, 202] on button "Search" at bounding box center [747, 213] width 69 height 23
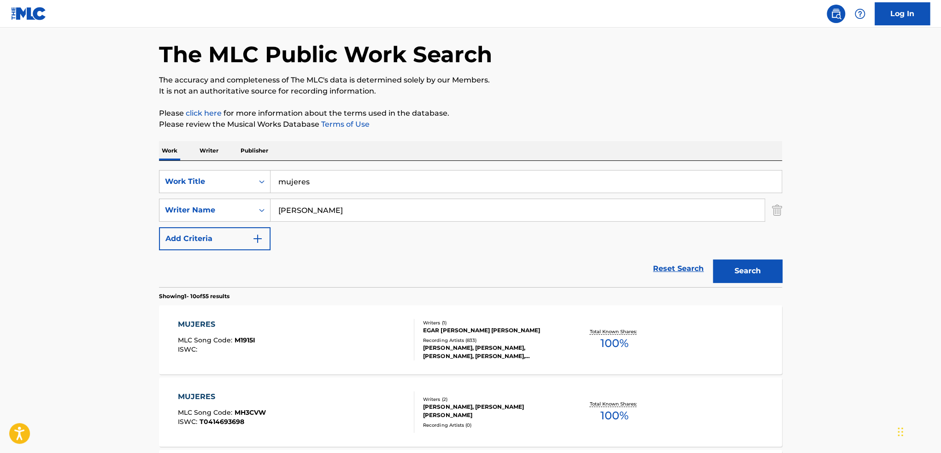
scroll to position [46, 0]
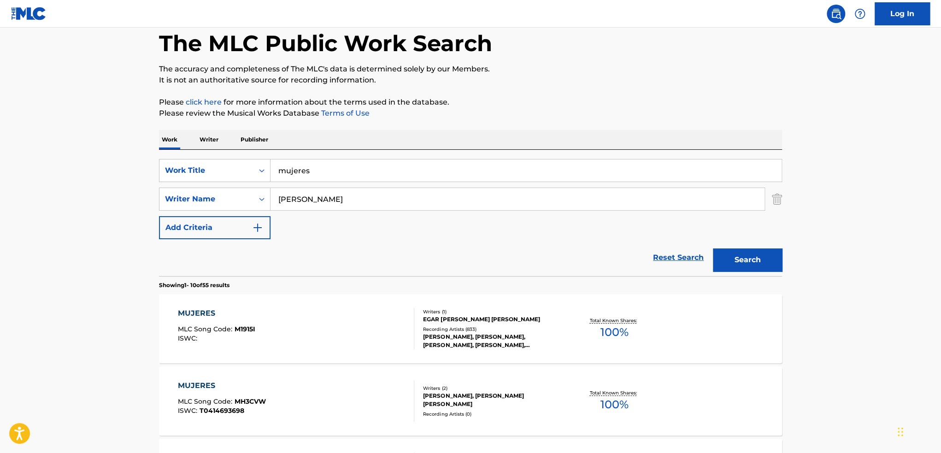
click at [521, 333] on div "[PERSON_NAME], [PERSON_NAME], [PERSON_NAME], [PERSON_NAME], [PERSON_NAME]" at bounding box center [492, 341] width 139 height 17
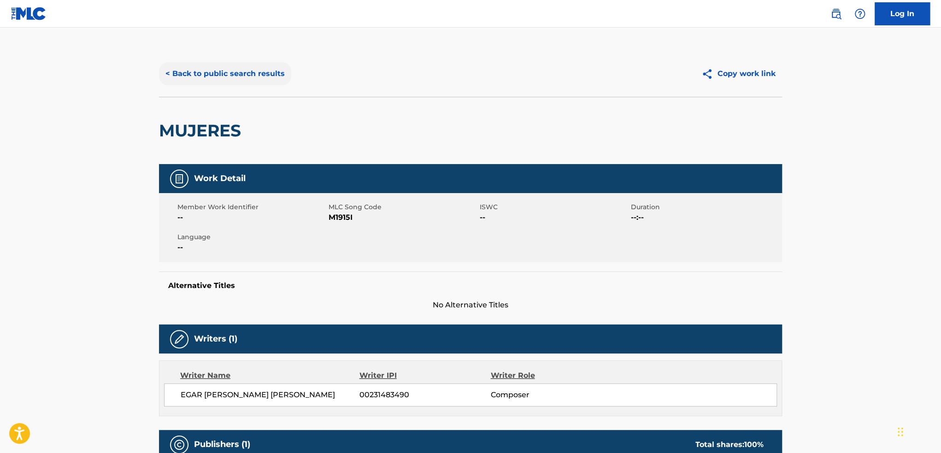
click at [262, 72] on button "< Back to public search results" at bounding box center [225, 73] width 132 height 23
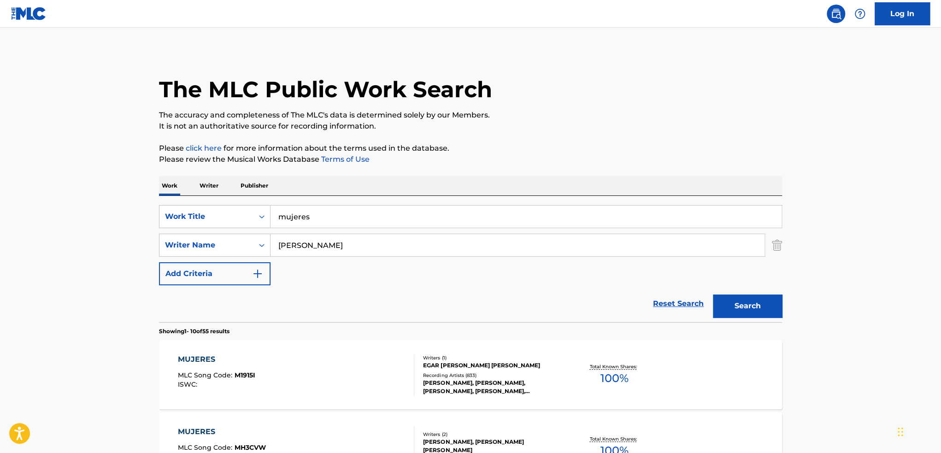
scroll to position [46, 0]
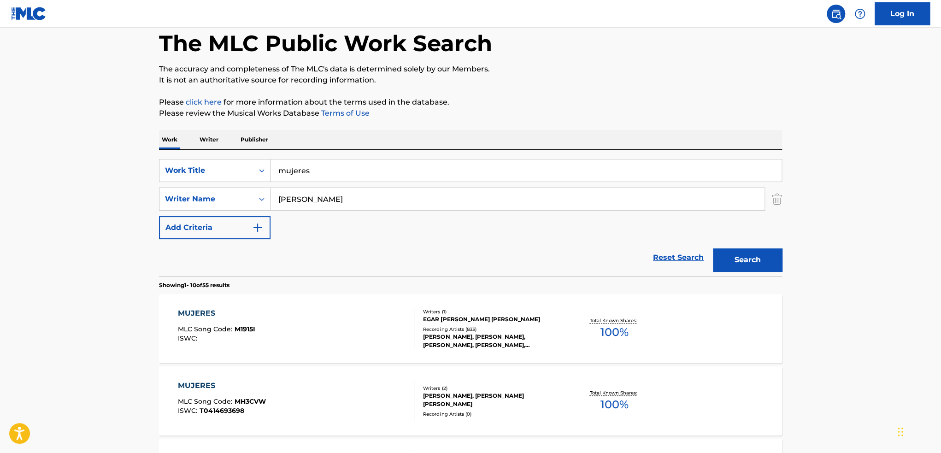
click at [353, 170] on input "mujeres" at bounding box center [526, 170] width 511 height 22
type input "[PERSON_NAME]"
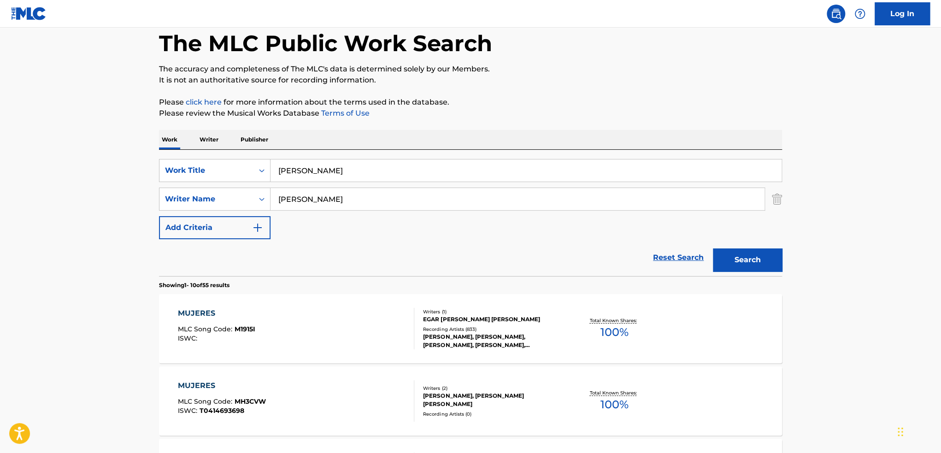
click at [713, 248] on button "Search" at bounding box center [747, 259] width 69 height 23
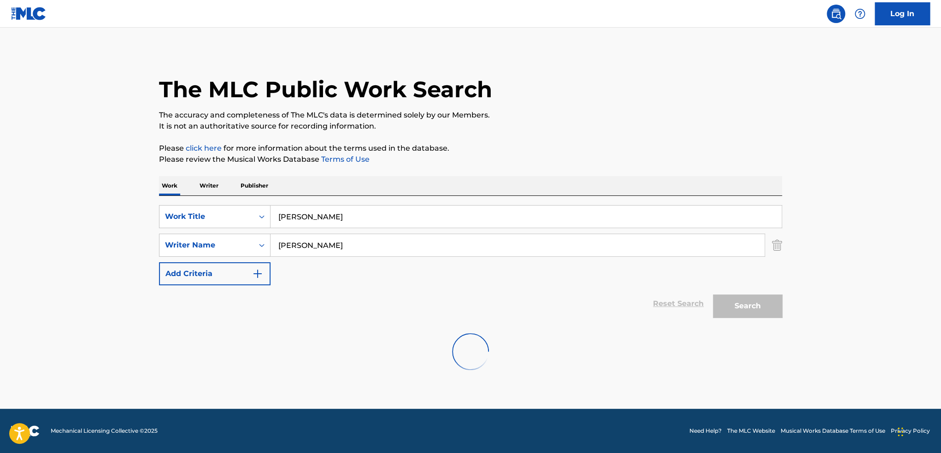
scroll to position [0, 0]
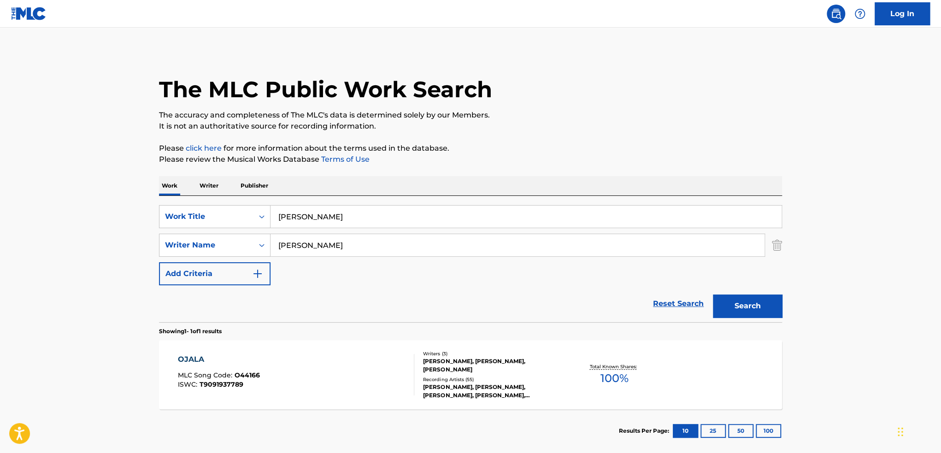
click at [495, 380] on div "Recording Artists ( 55 )" at bounding box center [492, 379] width 139 height 7
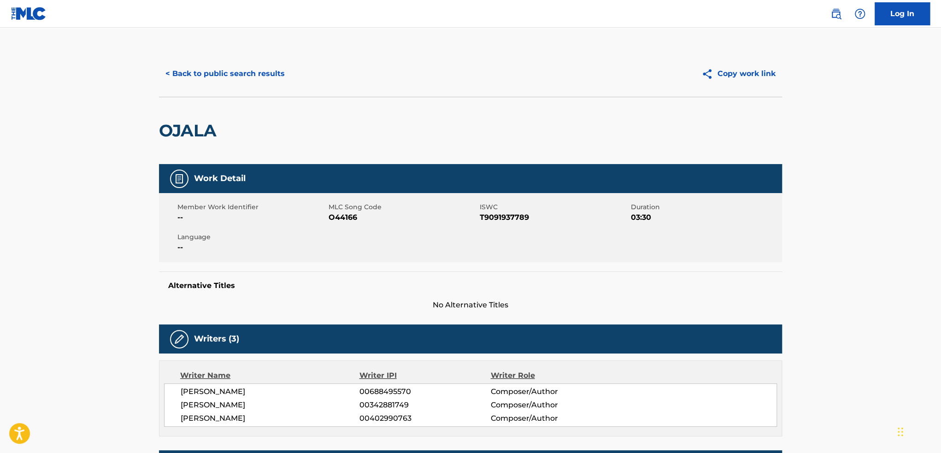
click at [343, 218] on span "O44166" at bounding box center [403, 217] width 149 height 11
copy span "O44166"
click at [225, 78] on button "< Back to public search results" at bounding box center [225, 73] width 132 height 23
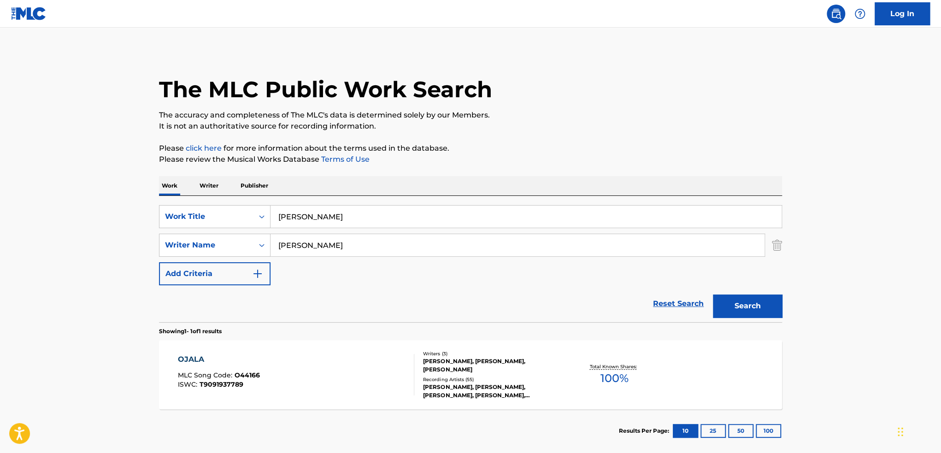
click at [372, 219] on input "[PERSON_NAME]" at bounding box center [526, 217] width 511 height 22
type input "regalito de [DEMOGRAPHIC_DATA]"
click at [713, 295] on button "Search" at bounding box center [747, 306] width 69 height 23
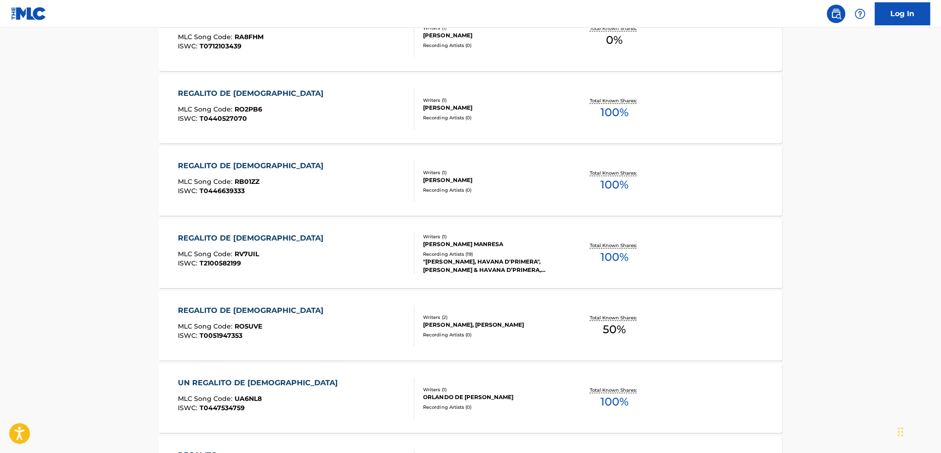
scroll to position [46, 0]
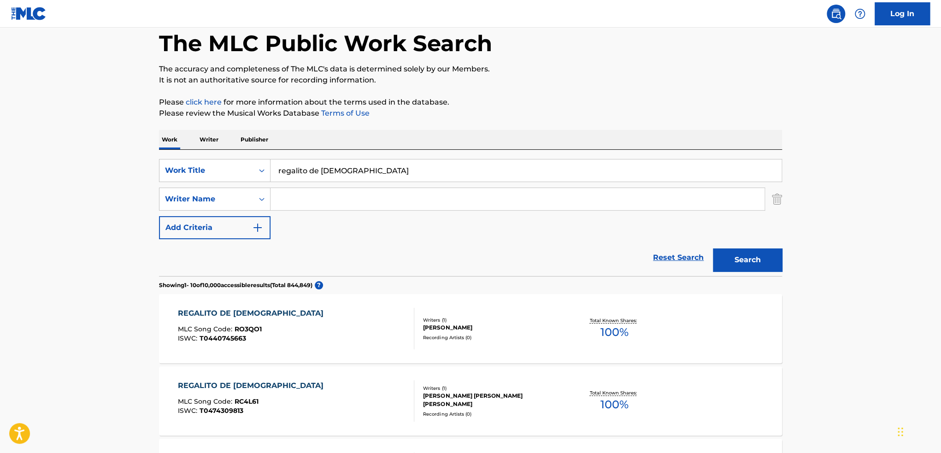
click at [369, 163] on input "regalito de [DEMOGRAPHIC_DATA]" at bounding box center [526, 170] width 511 height 22
type input "que sera de ti"
type input "[PERSON_NAME]"
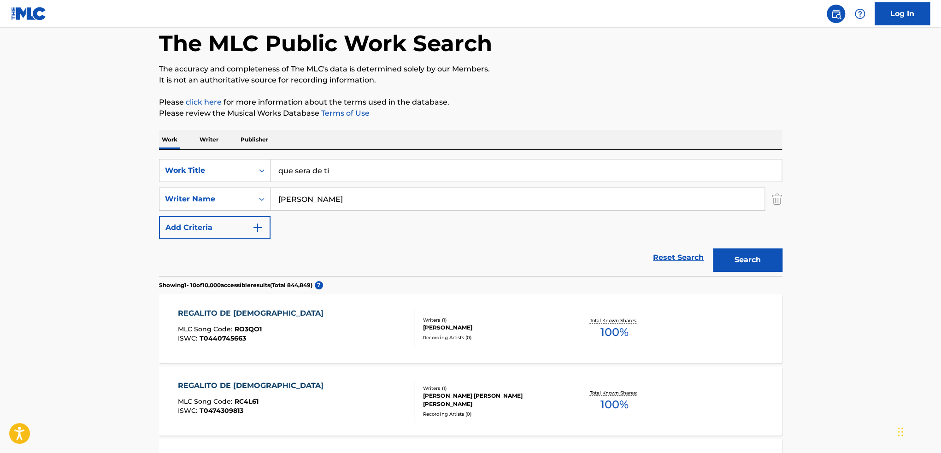
click at [713, 248] on button "Search" at bounding box center [747, 259] width 69 height 23
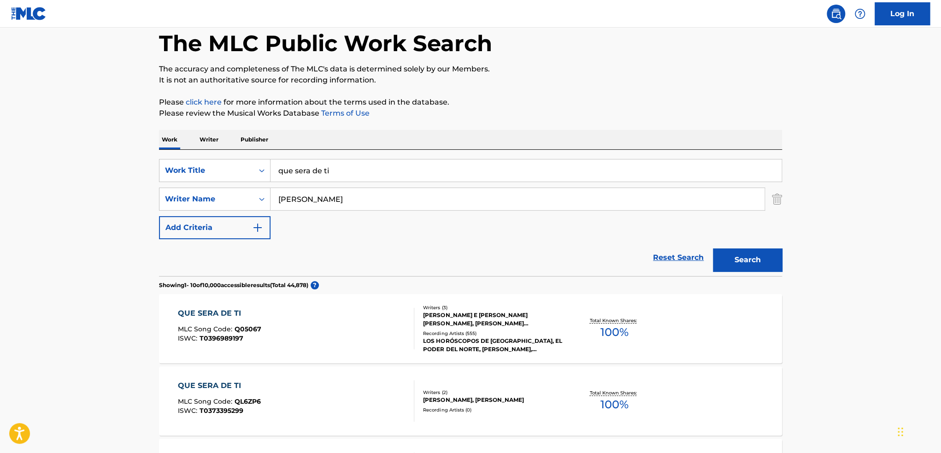
click at [502, 313] on div "[PERSON_NAME] E [PERSON_NAME] [PERSON_NAME], [PERSON_NAME] [PERSON_NAME]" at bounding box center [492, 319] width 139 height 17
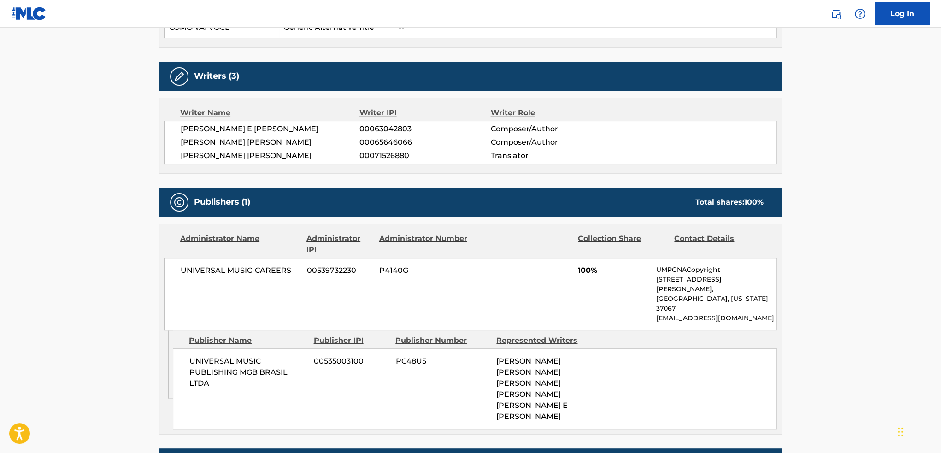
scroll to position [323, 0]
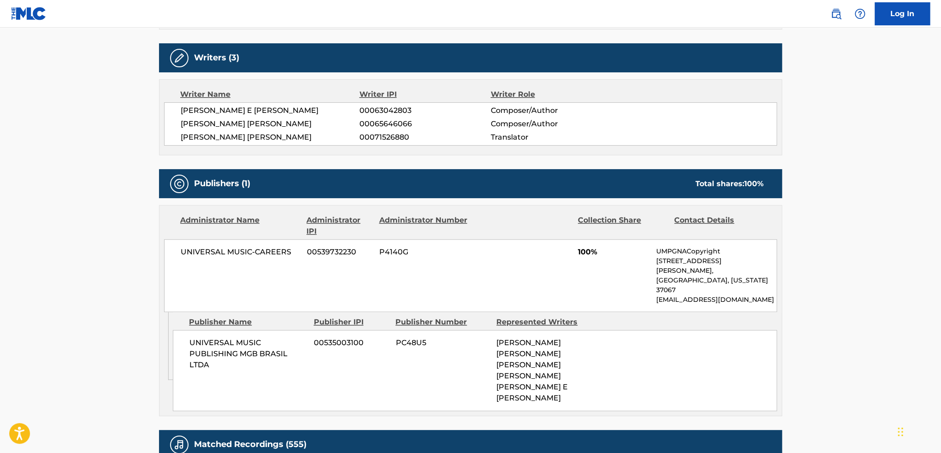
click at [184, 123] on span "[PERSON_NAME] [PERSON_NAME]" at bounding box center [270, 123] width 179 height 11
click at [190, 111] on span "[PERSON_NAME] E [PERSON_NAME]" at bounding box center [270, 110] width 179 height 11
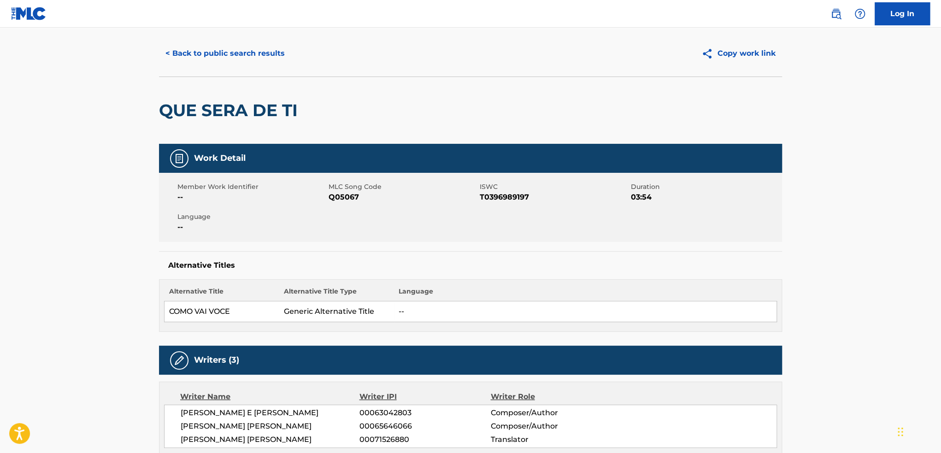
scroll to position [0, 0]
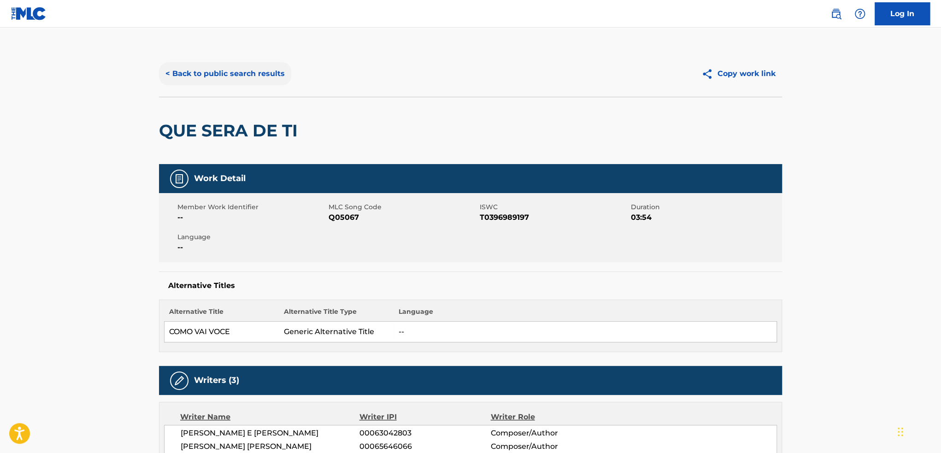
click at [246, 79] on button "< Back to public search results" at bounding box center [225, 73] width 132 height 23
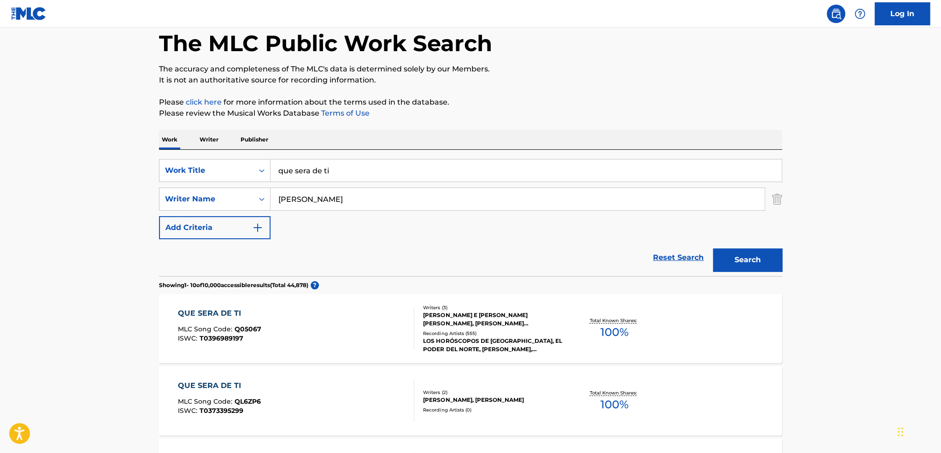
click at [360, 175] on input "que sera de ti" at bounding box center [526, 170] width 511 height 22
click at [771, 197] on div "SearchWithCriteria0eb249bf-2c92-4cd8-98de-2decd4dd6a51 option Writer Name, sele…" at bounding box center [470, 199] width 623 height 23
click at [776, 195] on img "Search Form" at bounding box center [777, 199] width 10 height 23
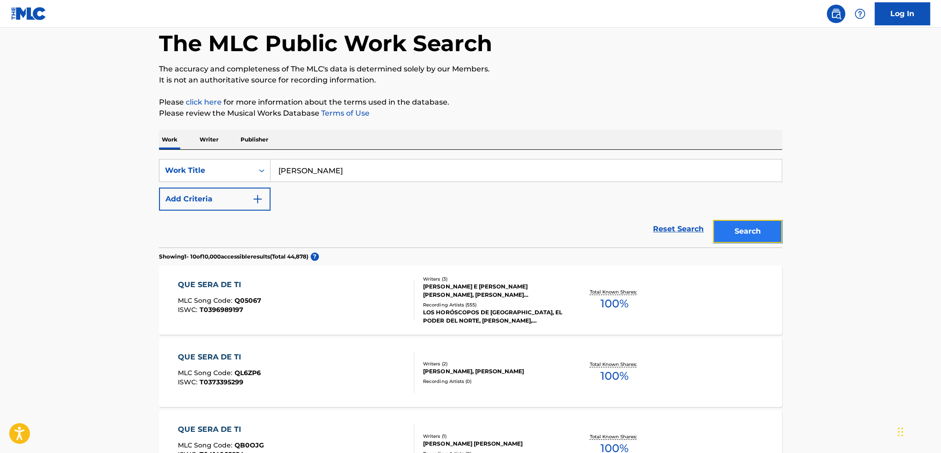
click at [755, 226] on button "Search" at bounding box center [747, 231] width 69 height 23
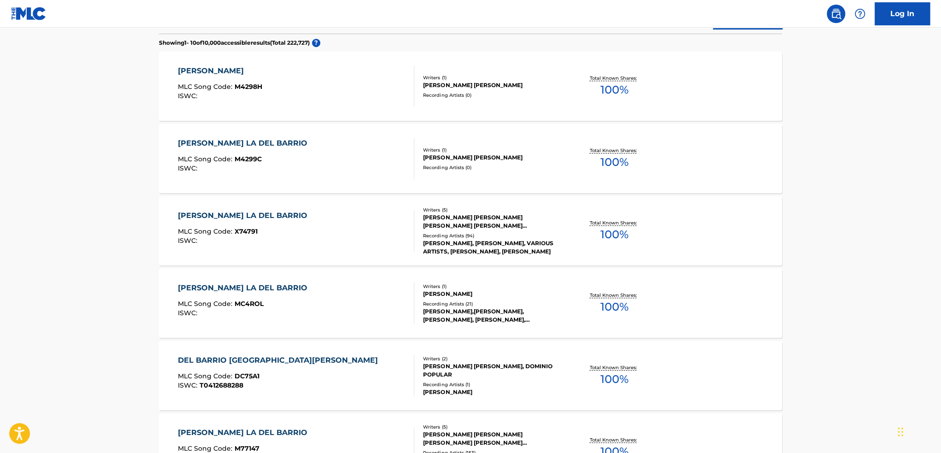
scroll to position [0, 0]
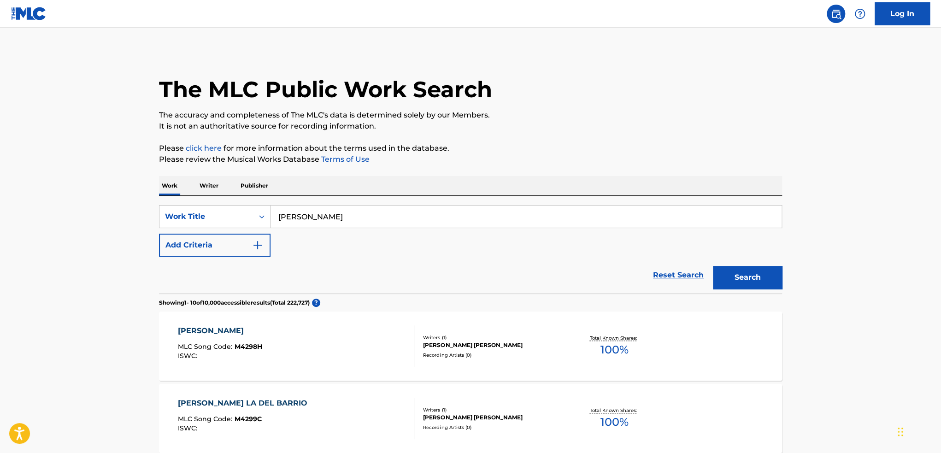
drag, startPoint x: 382, startPoint y: 221, endPoint x: 205, endPoint y: 195, distance: 179.3
click at [229, 208] on div "SearchWithCriteria27d2fd42-5028-41f8-970f-9b3ca2d03ad5 Work Title [PERSON_NAME]" at bounding box center [470, 216] width 623 height 23
type input "manias"
click at [713, 266] on button "Search" at bounding box center [747, 277] width 69 height 23
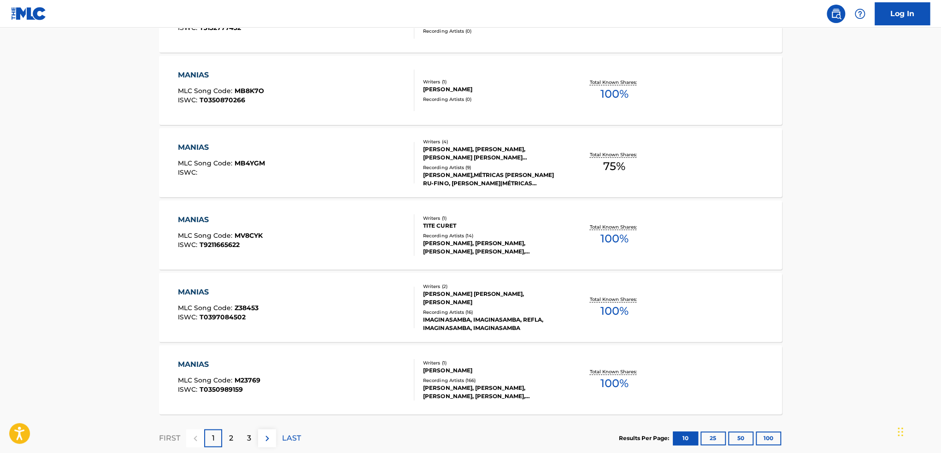
scroll to position [645, 0]
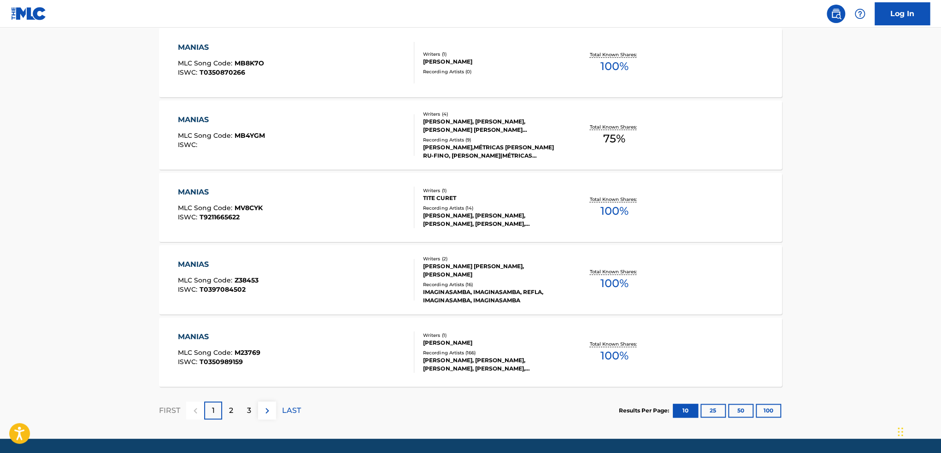
click at [535, 347] on div "[PERSON_NAME]" at bounding box center [492, 343] width 139 height 8
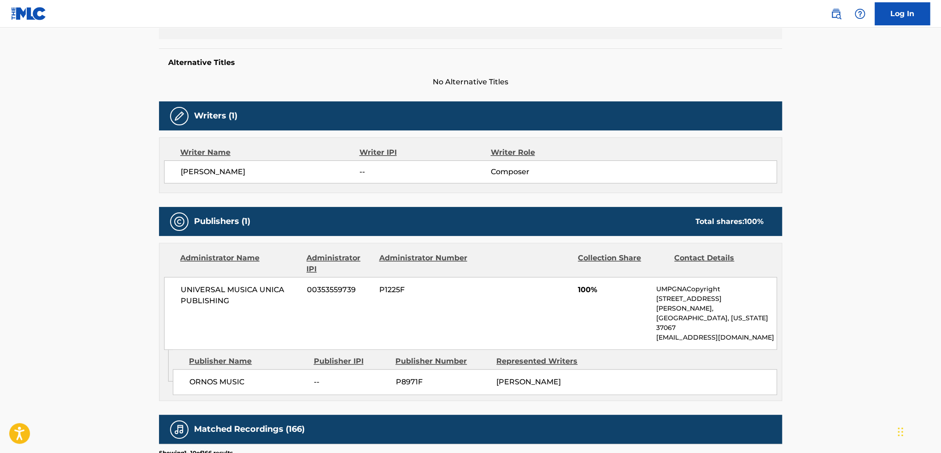
scroll to position [230, 0]
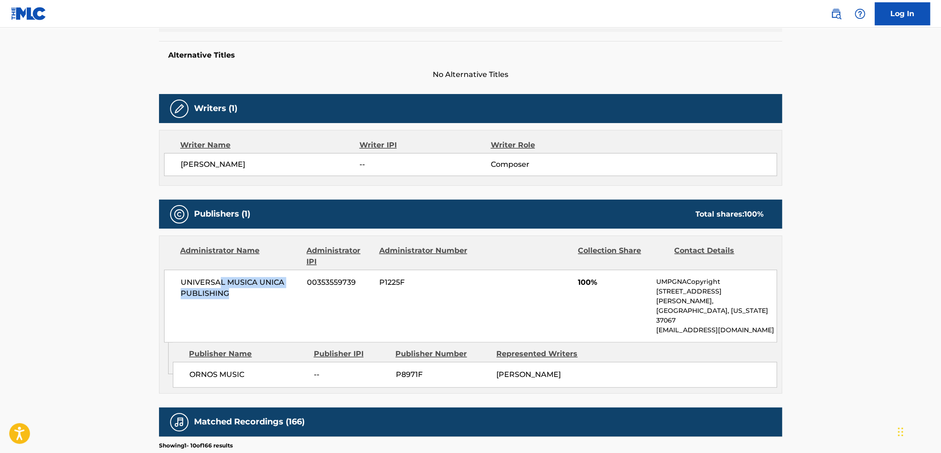
drag, startPoint x: 221, startPoint y: 277, endPoint x: 256, endPoint y: 313, distance: 50.2
click at [256, 313] on div "UNIVERSAL MUSICA UNICA PUBLISHING 00353559739 P1225F 100% UMPGNACopyright [STRE…" at bounding box center [470, 306] width 613 height 73
click at [252, 348] on div "Publisher Name" at bounding box center [248, 353] width 118 height 11
click at [509, 348] on div "Represented Writers" at bounding box center [543, 353] width 94 height 11
drag, startPoint x: 585, startPoint y: 343, endPoint x: 511, endPoint y: 342, distance: 74.7
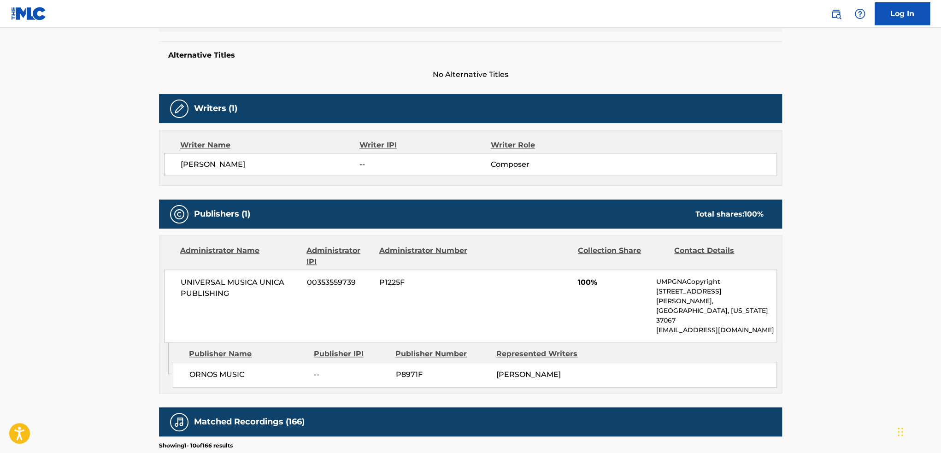
click at [511, 362] on div "ORNOS MUSIC -- P8971F [PERSON_NAME]" at bounding box center [475, 375] width 604 height 26
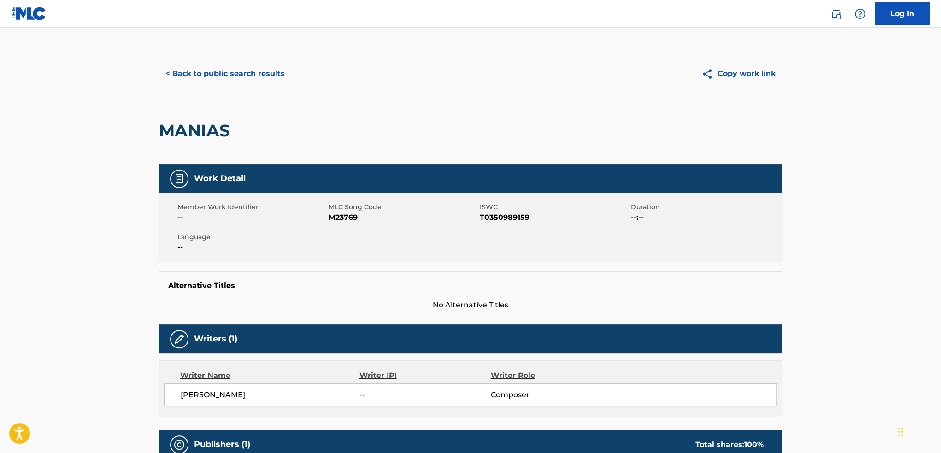
click at [228, 87] on div "< Back to public search results Copy work link" at bounding box center [470, 74] width 623 height 46
click at [232, 77] on button "< Back to public search results" at bounding box center [225, 73] width 132 height 23
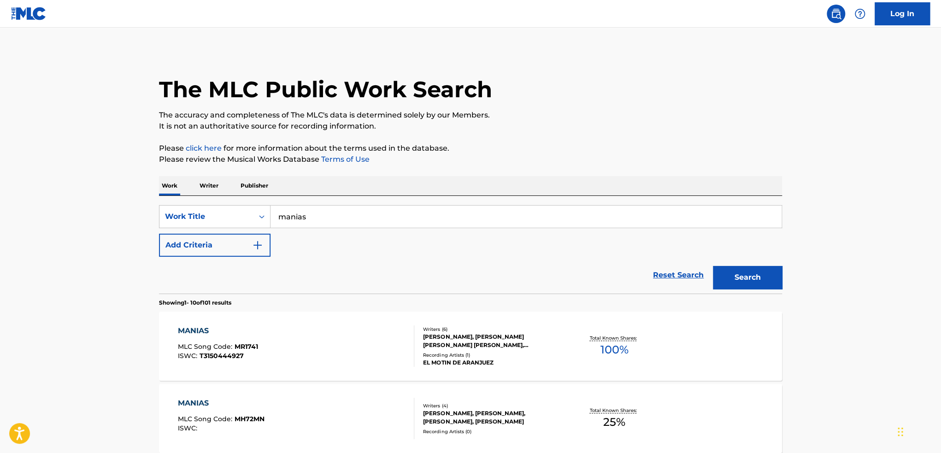
click at [324, 218] on input "manias" at bounding box center [526, 217] width 511 height 22
click at [325, 217] on input "manias" at bounding box center [526, 217] width 511 height 22
type input "regalito de [DEMOGRAPHIC_DATA]"
click at [713, 266] on button "Search" at bounding box center [747, 277] width 69 height 23
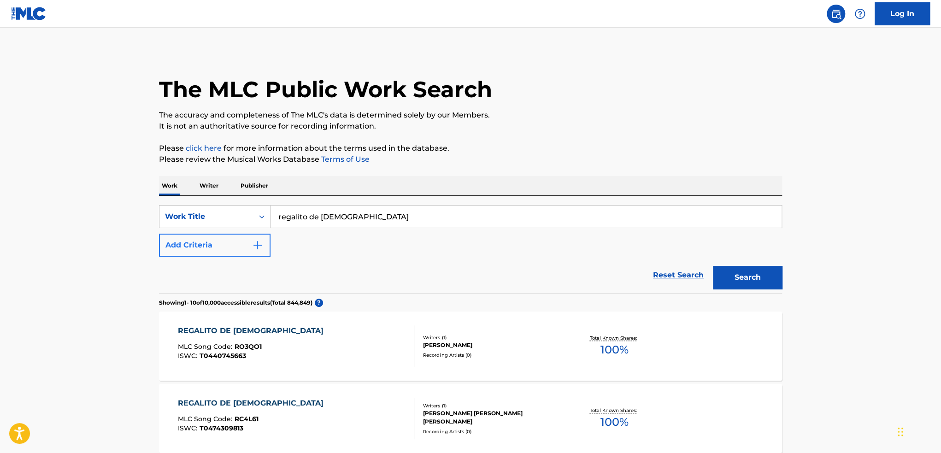
drag, startPoint x: 214, startPoint y: 261, endPoint x: 226, endPoint y: 250, distance: 16.7
click at [214, 261] on div "Reset Search Search" at bounding box center [470, 275] width 623 height 37
click at [230, 246] on button "Add Criteria" at bounding box center [215, 245] width 112 height 23
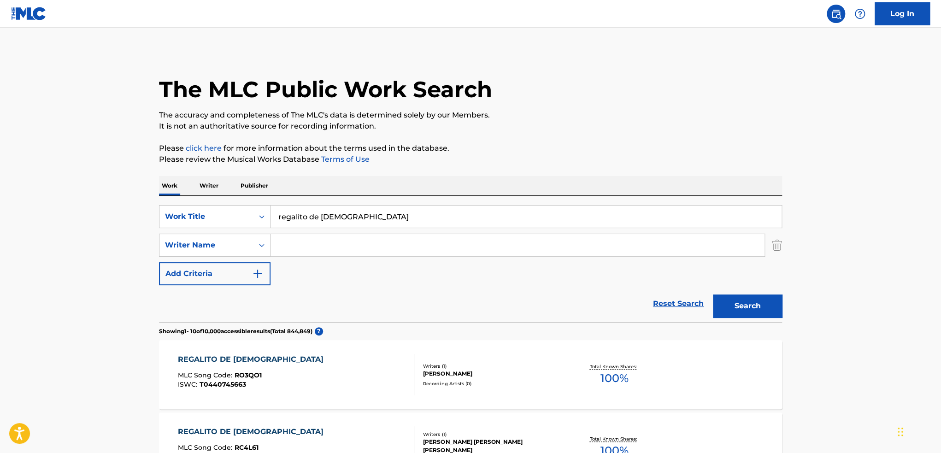
click at [336, 247] on input "Search Form" at bounding box center [518, 245] width 494 height 22
type input "fello"
click at [713, 295] on button "Search" at bounding box center [747, 306] width 69 height 23
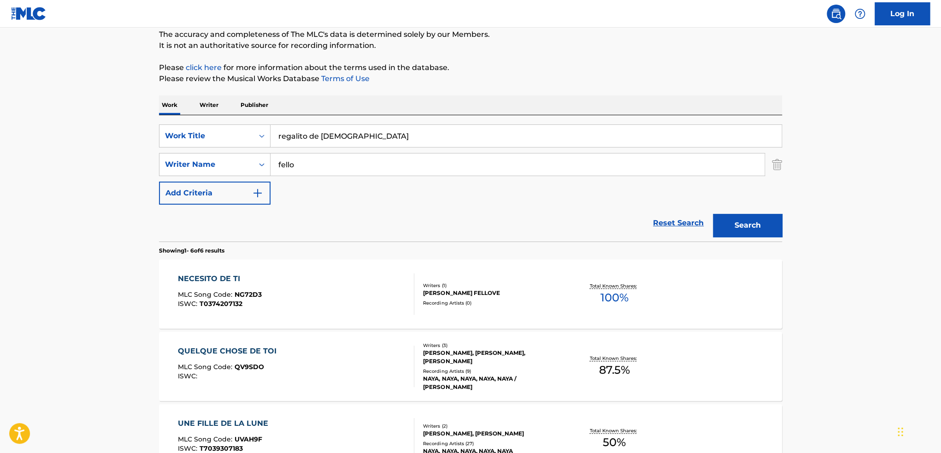
scroll to position [92, 0]
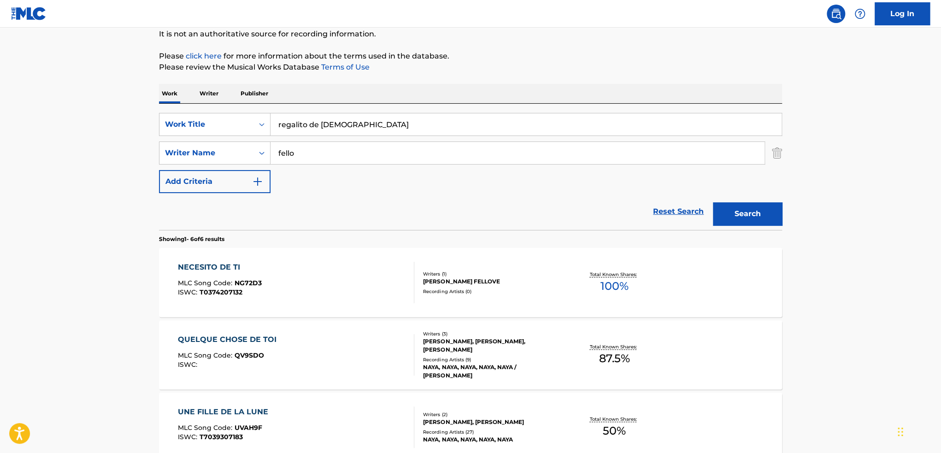
click at [360, 121] on input "regalito de [DEMOGRAPHIC_DATA]" at bounding box center [526, 124] width 511 height 22
type input "que sera de ti"
click at [782, 153] on img "Search Form" at bounding box center [777, 153] width 10 height 23
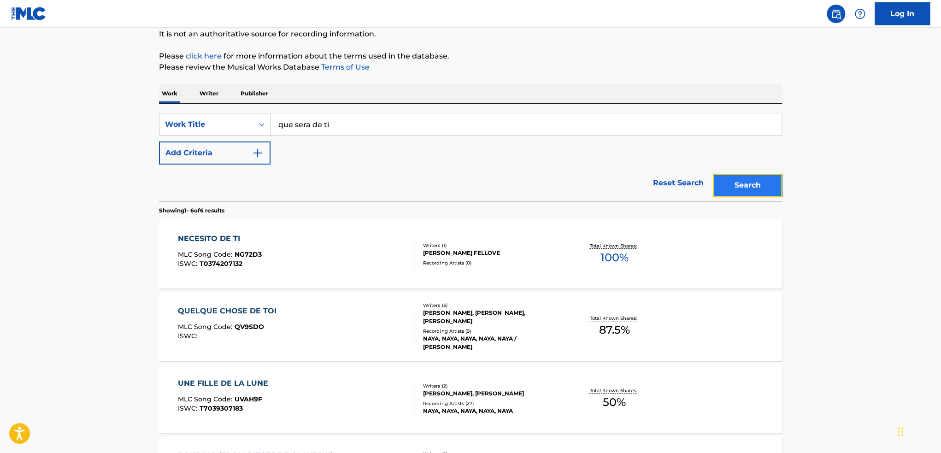
click at [761, 187] on button "Search" at bounding box center [747, 185] width 69 height 23
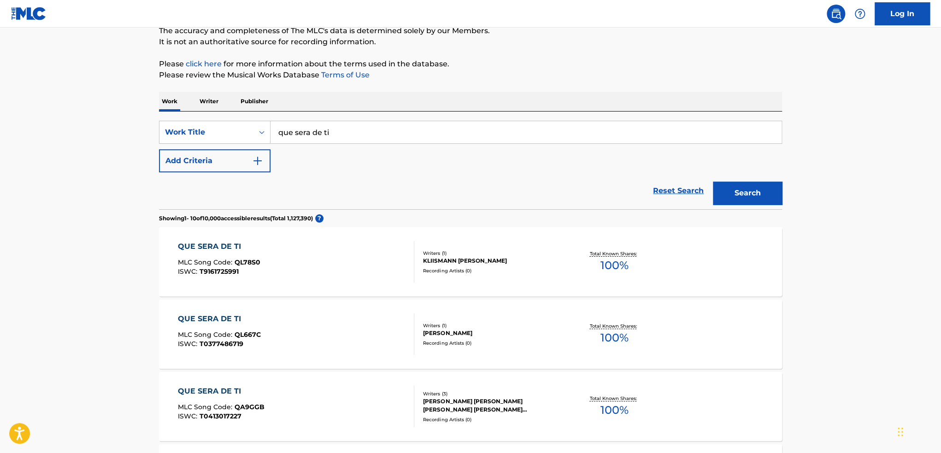
scroll to position [0, 0]
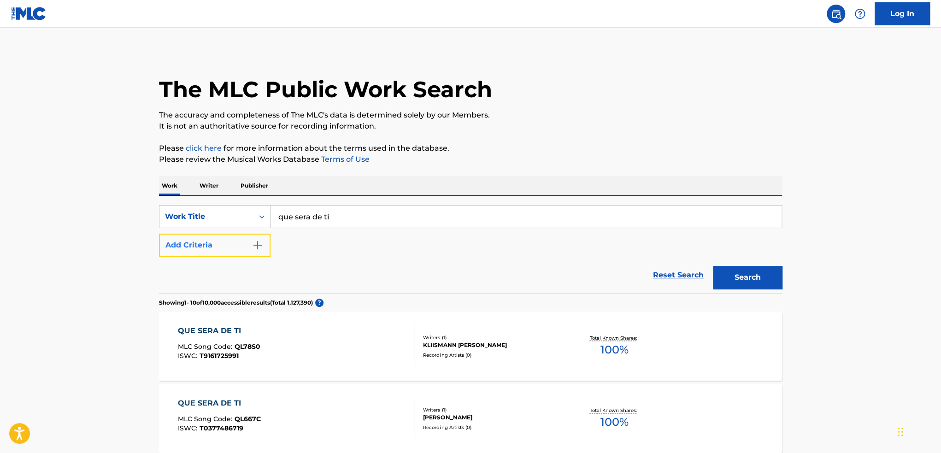
click at [194, 244] on button "Add Criteria" at bounding box center [215, 245] width 112 height 23
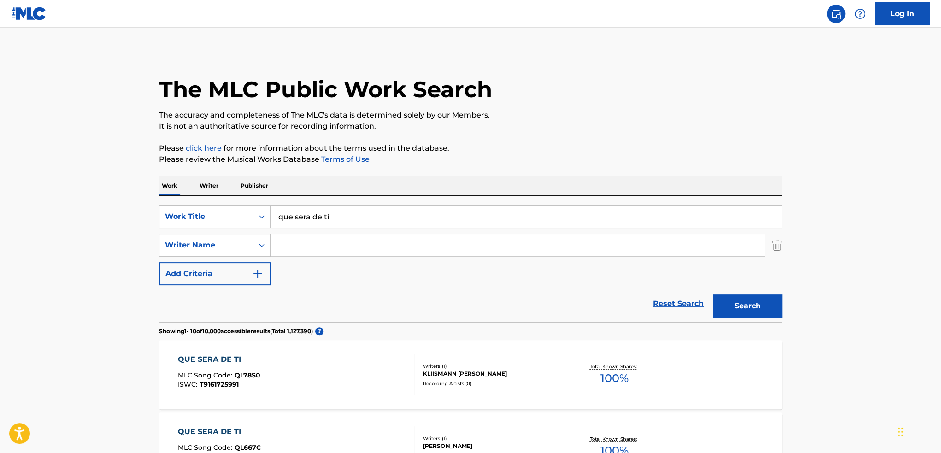
click at [331, 245] on input "Search Form" at bounding box center [518, 245] width 494 height 22
type input "[PERSON_NAME]"
click at [713, 295] on button "Search" at bounding box center [747, 306] width 69 height 23
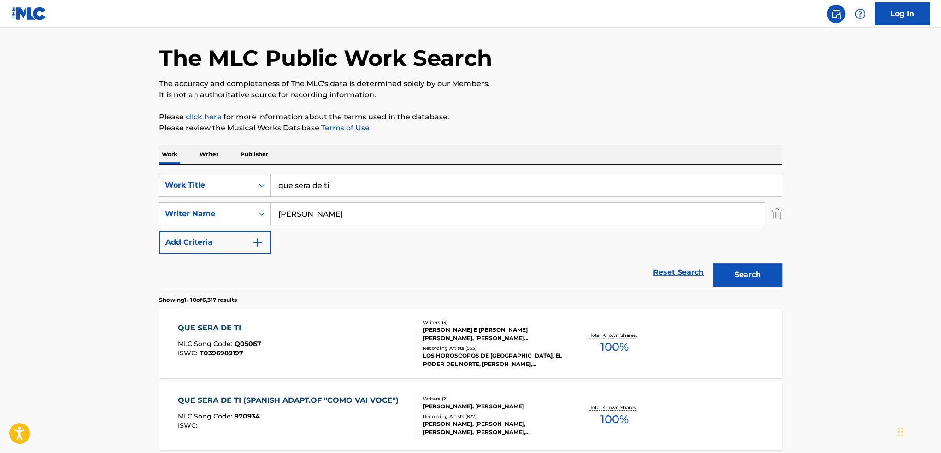
scroll to position [46, 0]
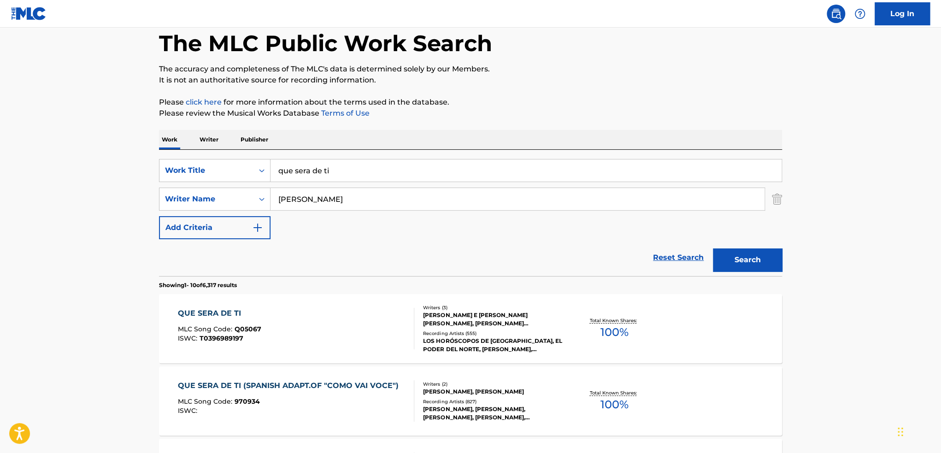
click at [583, 338] on div "Total Known Shares: 100 %" at bounding box center [614, 329] width 104 height 28
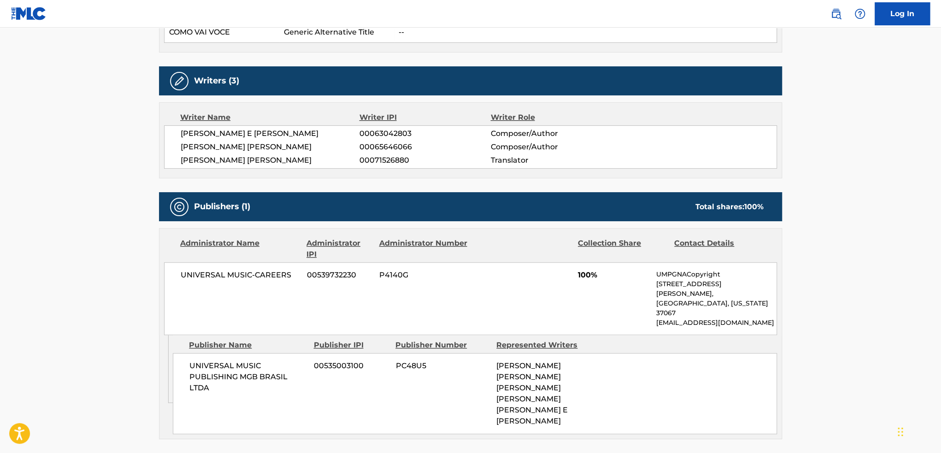
scroll to position [415, 0]
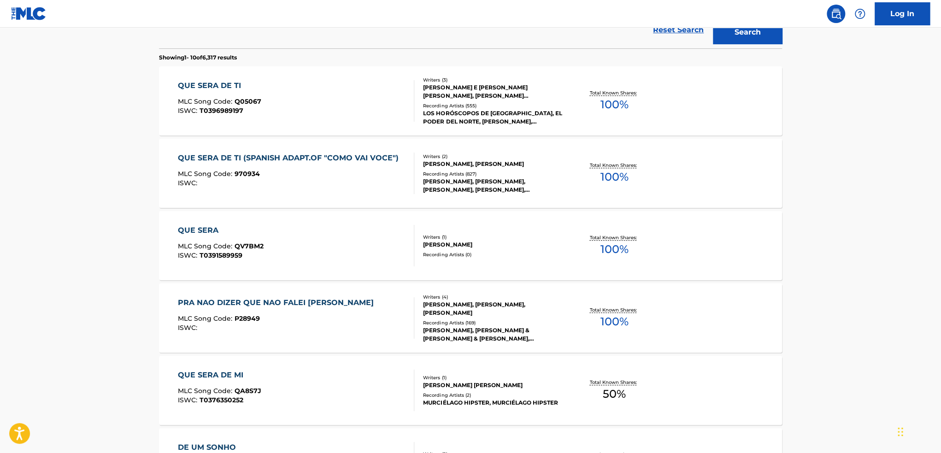
scroll to position [277, 0]
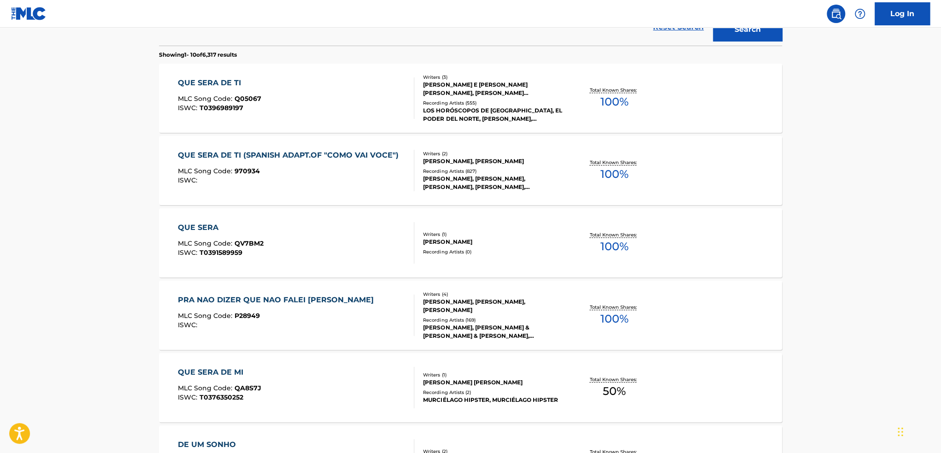
click at [655, 114] on div "QUE SERA DE TI MLC Song Code : Q05067 ISWC : T0396989197 Writers ( 3 ) [PERSON_…" at bounding box center [470, 98] width 623 height 69
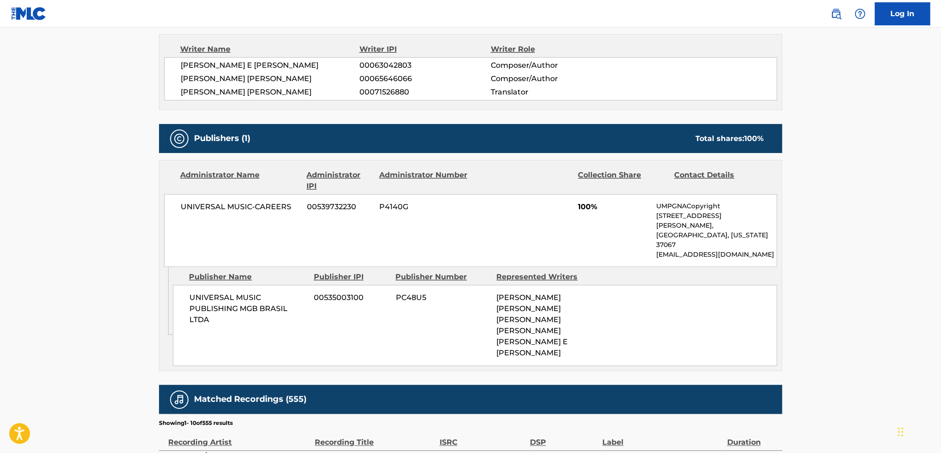
scroll to position [369, 0]
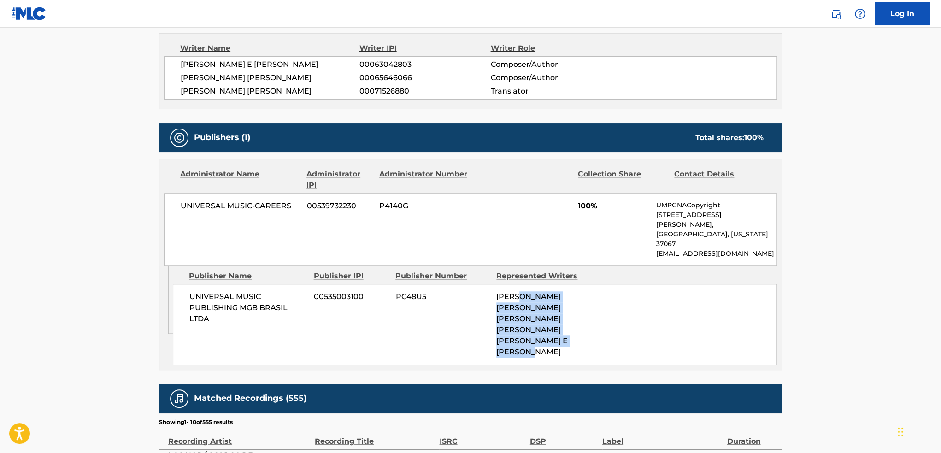
drag, startPoint x: 527, startPoint y: 280, endPoint x: 560, endPoint y: 324, distance: 55.0
click at [560, 324] on div "[PERSON_NAME] [PERSON_NAME] [PERSON_NAME] [PERSON_NAME] [PERSON_NAME] E [PERSON…" at bounding box center [543, 324] width 94 height 66
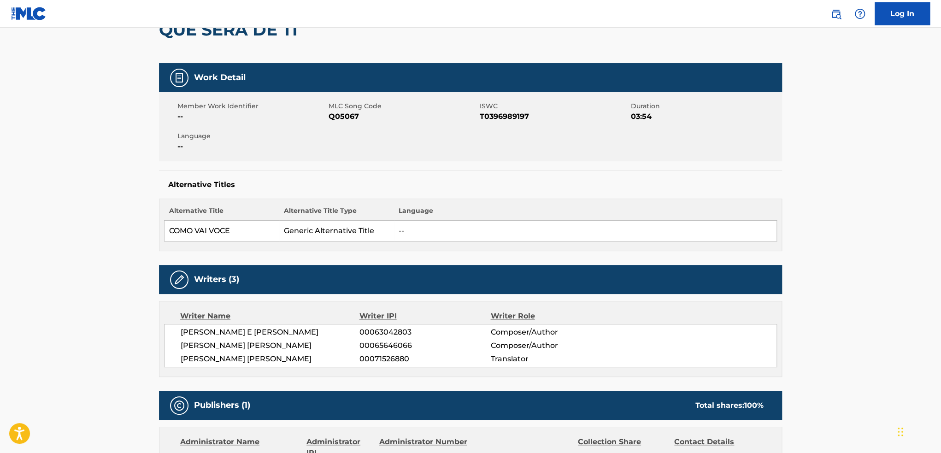
scroll to position [0, 0]
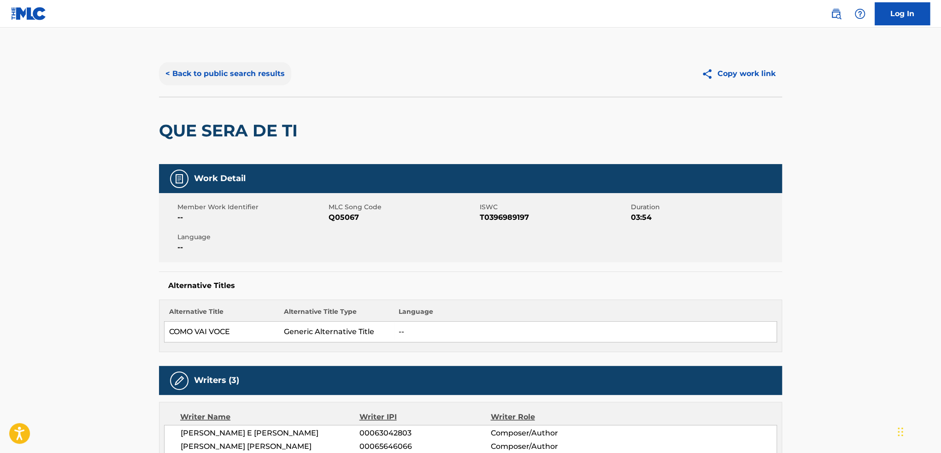
click at [232, 76] on button "< Back to public search results" at bounding box center [225, 73] width 132 height 23
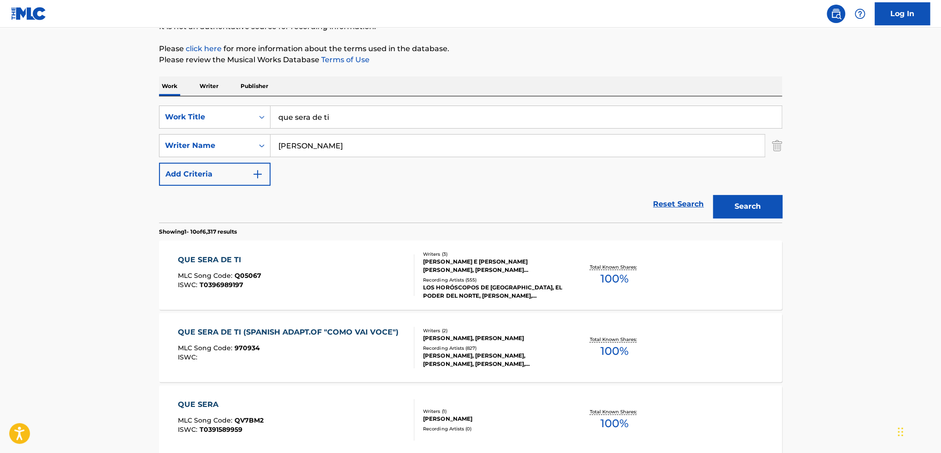
scroll to position [6, 0]
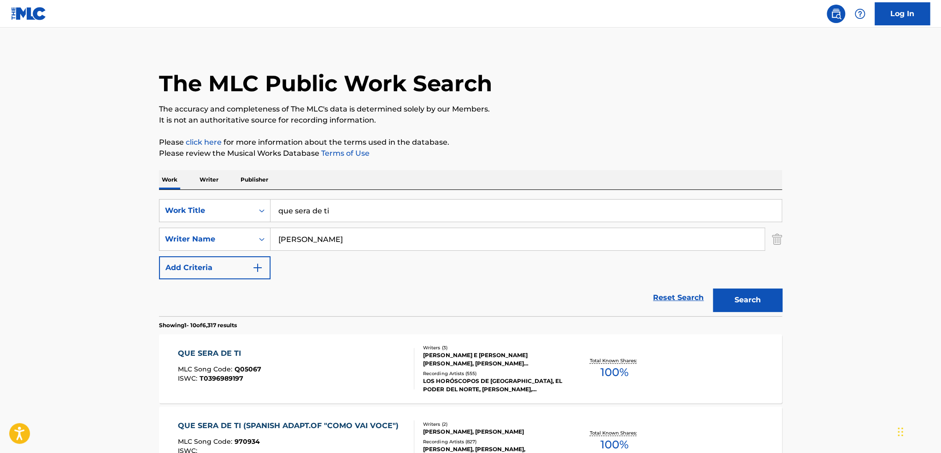
drag, startPoint x: 444, startPoint y: 215, endPoint x: -30, endPoint y: 224, distance: 474.8
click at [0, 224] on html "Accessibility Screen-Reader Guide, Feedback, and Issue Reporting | New window 0…" at bounding box center [470, 220] width 941 height 453
type input "ATMOSFERA"
click at [334, 239] on input "[PERSON_NAME]" at bounding box center [518, 239] width 494 height 22
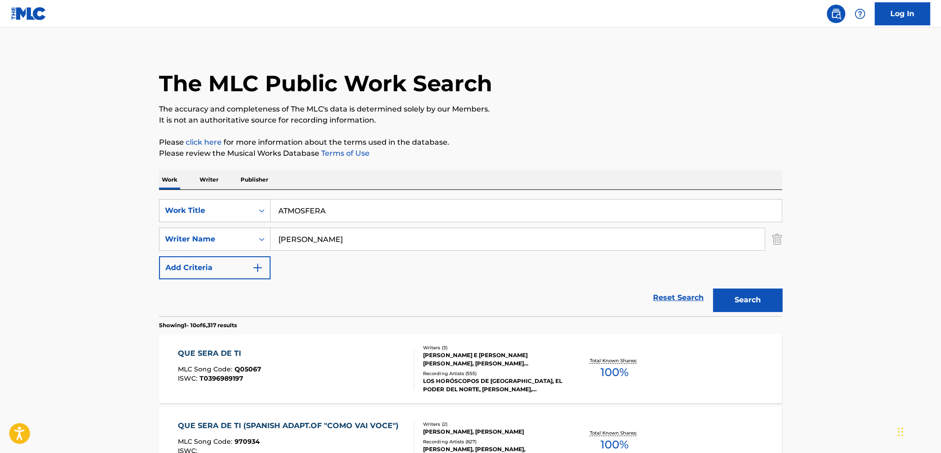
type input "[PERSON_NAME]"
click at [713, 289] on button "Search" at bounding box center [747, 300] width 69 height 23
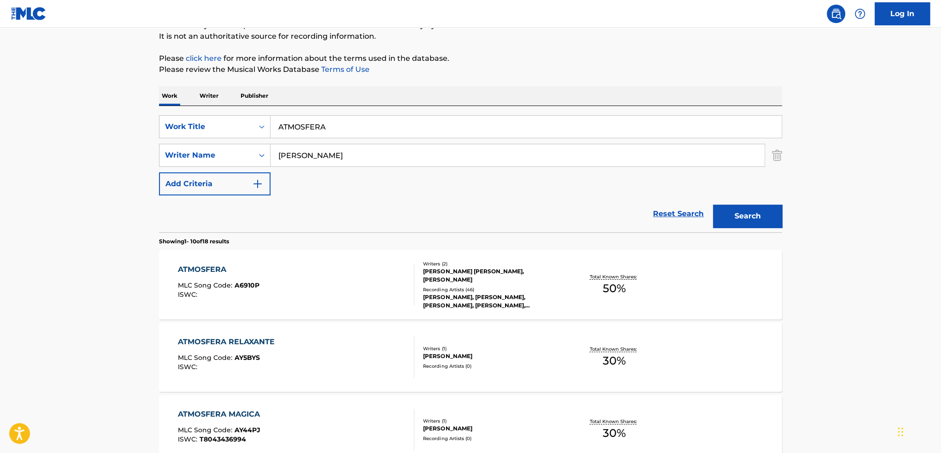
scroll to position [92, 0]
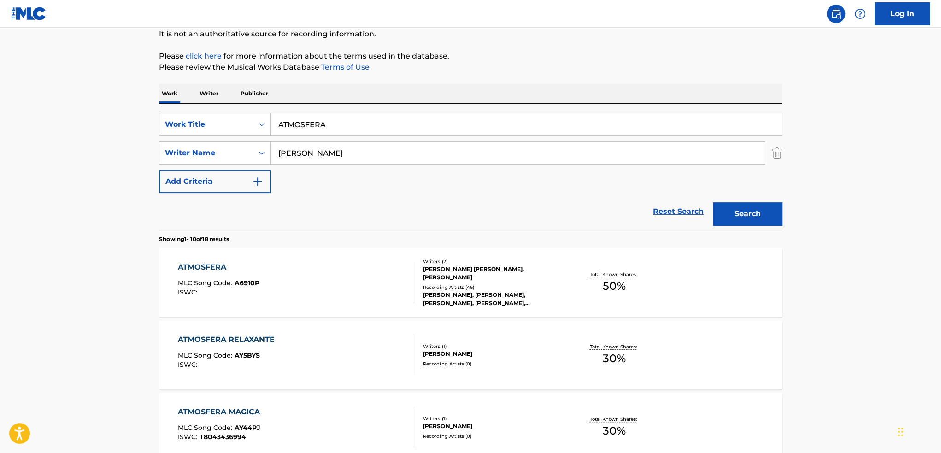
click at [494, 284] on div "Recording Artists ( 46 )" at bounding box center [492, 287] width 139 height 7
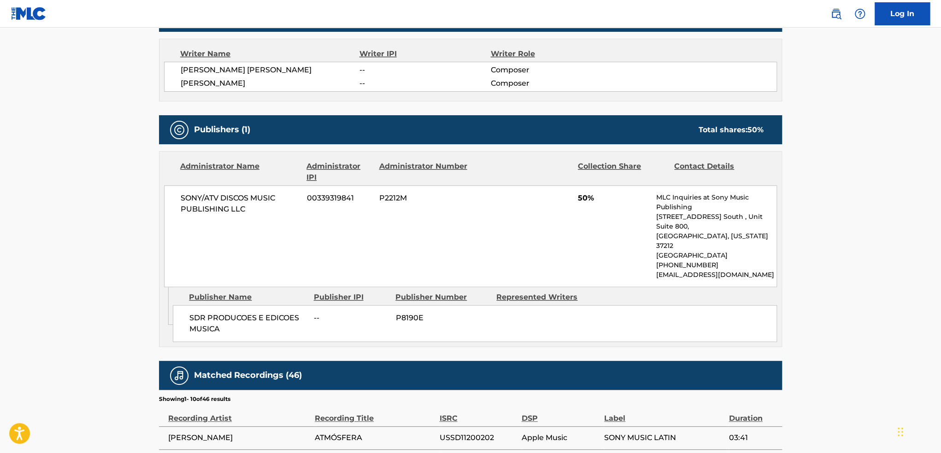
scroll to position [323, 0]
